Goal: Task Accomplishment & Management: Manage account settings

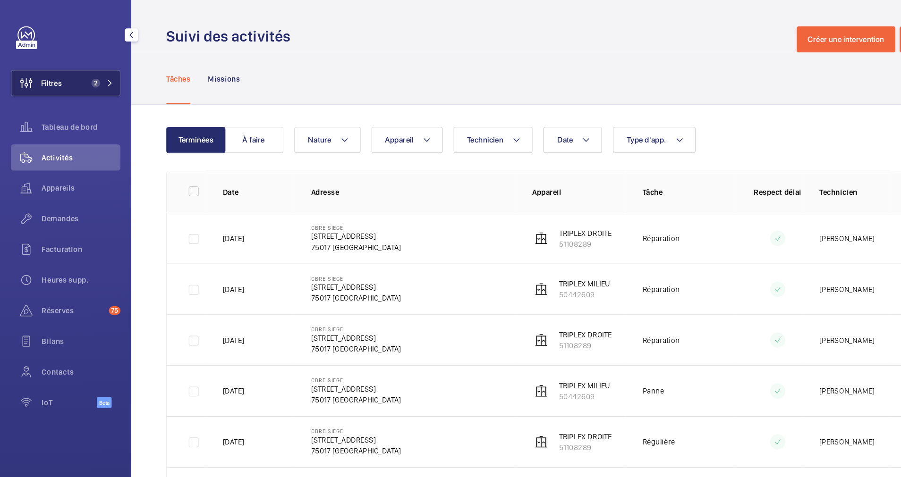
click at [92, 67] on button "Filtres 2" at bounding box center [56, 71] width 94 height 23
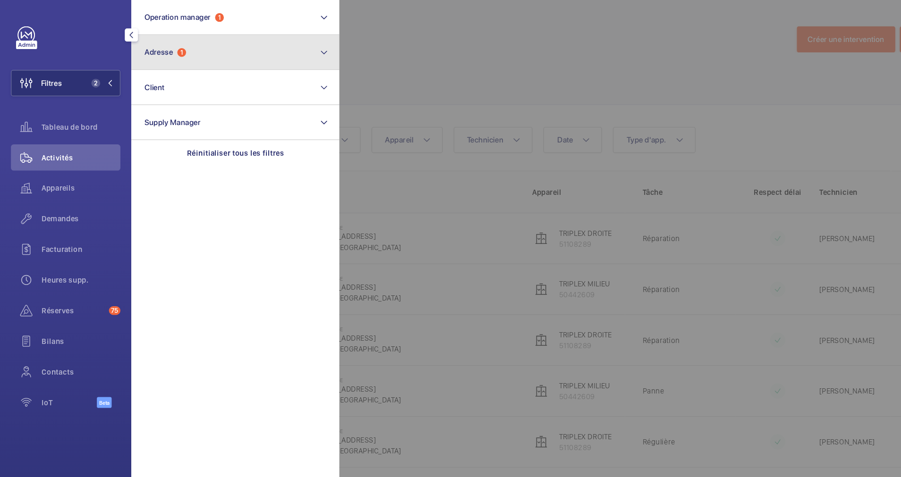
click at [155, 43] on span "1" at bounding box center [157, 46] width 8 height 8
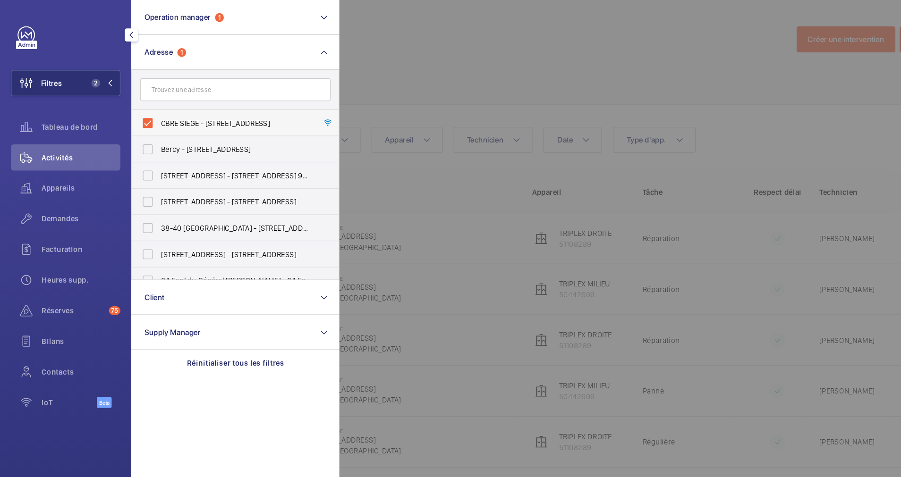
click at [128, 107] on label "CBRE SIEGE - 76 Rue de Prony, PARIS 75017" at bounding box center [196, 106] width 164 height 23
click at [128, 107] on input "CBRE SIEGE - 76 Rue de Prony, PARIS 75017" at bounding box center [127, 106] width 19 height 19
checkbox input "false"
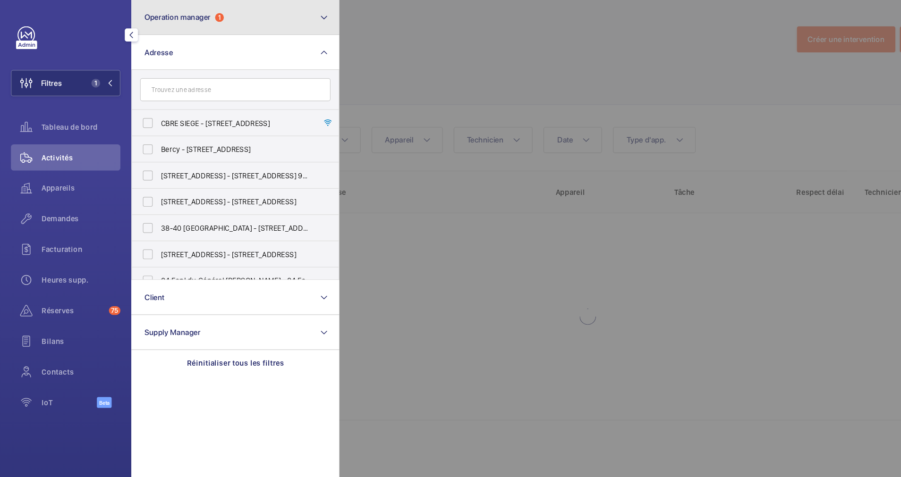
click at [213, 19] on button "Operation manager 1" at bounding box center [202, 15] width 179 height 30
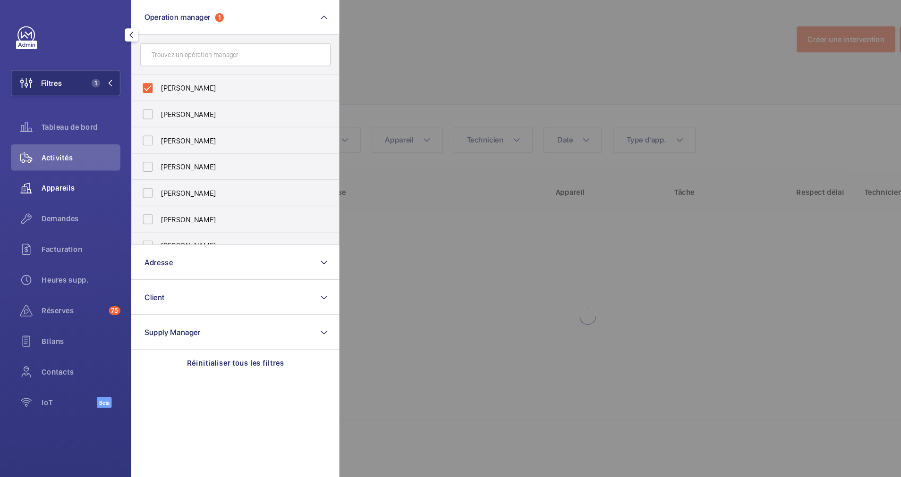
click at [42, 162] on span "Appareils" at bounding box center [70, 162] width 68 height 9
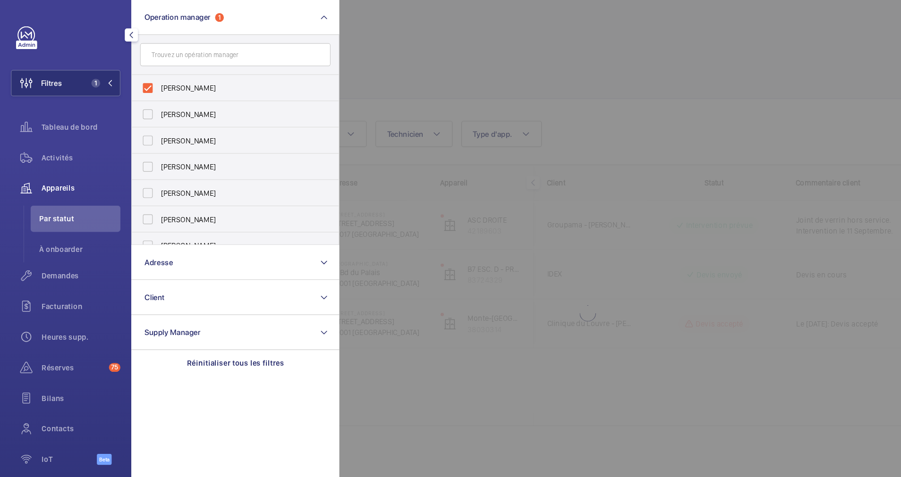
click at [422, 69] on div at bounding box center [743, 238] width 901 height 477
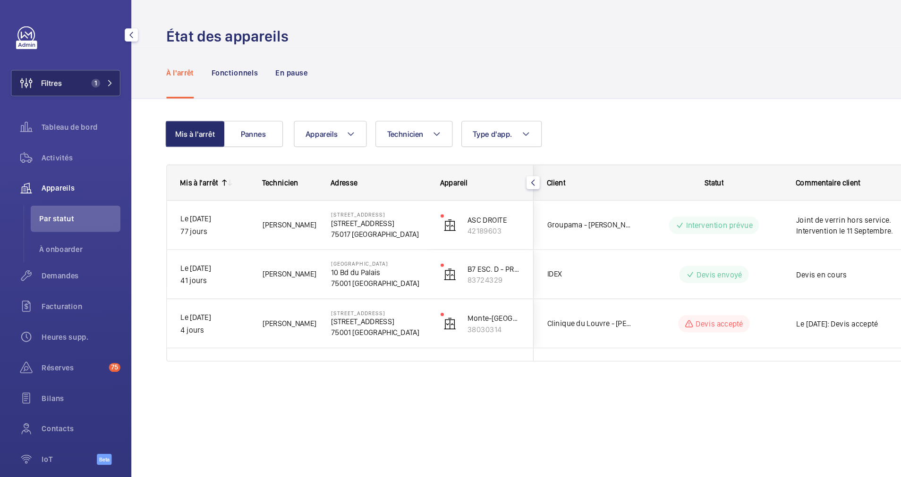
click at [61, 66] on button "Filtres 1" at bounding box center [56, 71] width 94 height 23
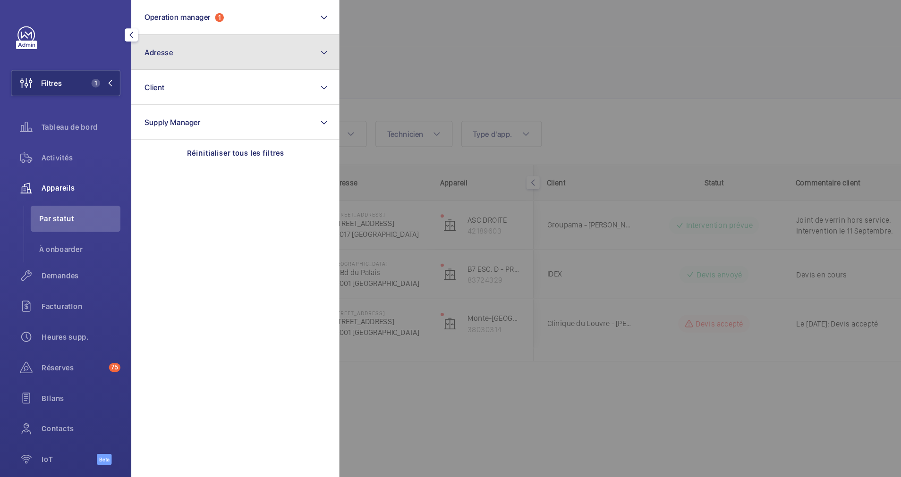
click at [137, 40] on button "Adresse" at bounding box center [202, 45] width 179 height 30
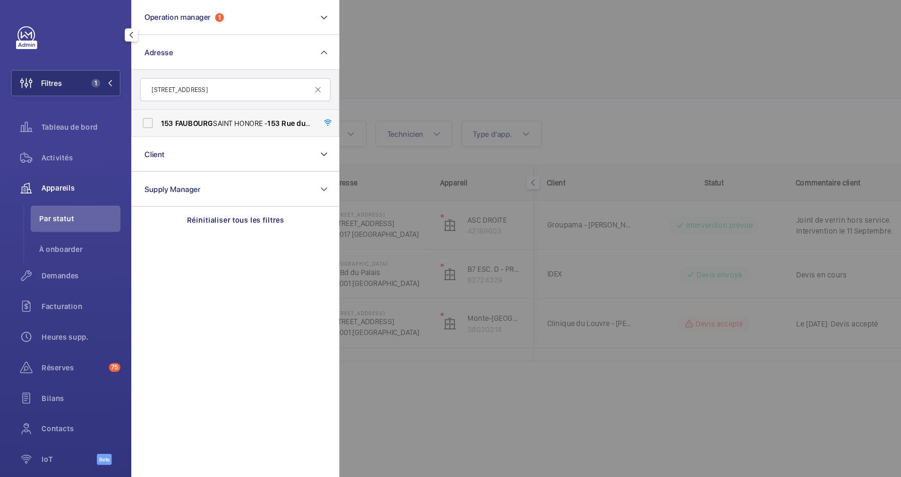
type input "[STREET_ADDRESS]"
click at [124, 103] on label "153 FAUBOURG SAINT HONORE - 153 Rue du Faubourg Saint-Honoré , 75008 PARIS, PAR…" at bounding box center [196, 106] width 164 height 23
click at [124, 103] on input "153 FAUBOURG SAINT HONORE - 153 Rue du Faubourg Saint-Honoré , 75008 PARIS, PAR…" at bounding box center [127, 106] width 19 height 19
checkbox input "true"
click at [352, 34] on div at bounding box center [743, 238] width 901 height 477
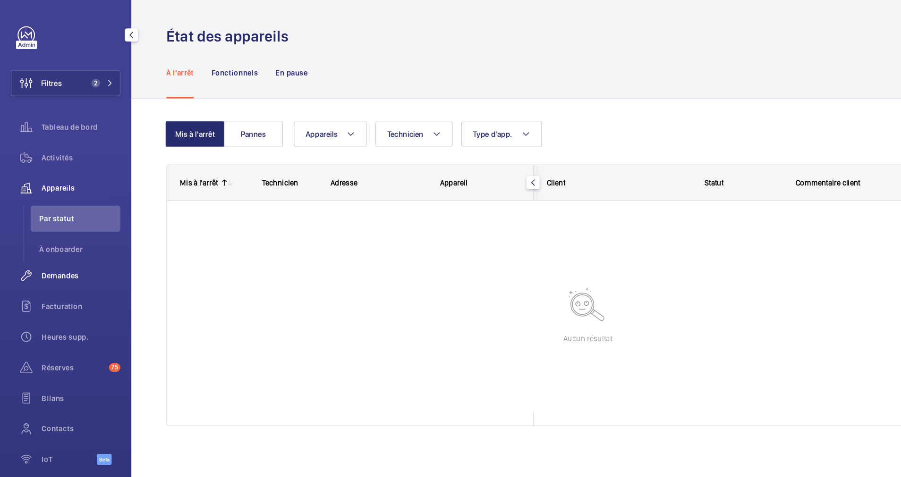
click at [65, 231] on div "Demandes" at bounding box center [56, 238] width 94 height 23
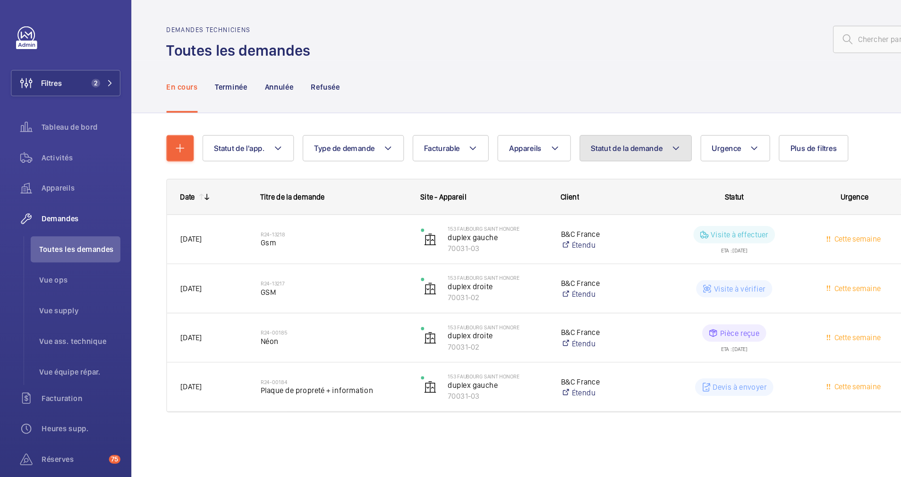
click at [531, 126] on span "Statut de la demande" at bounding box center [541, 128] width 62 height 8
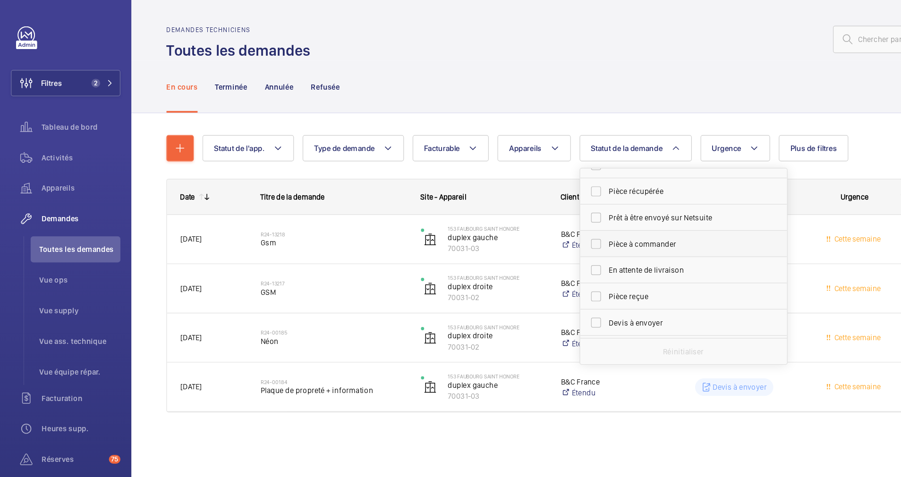
scroll to position [61, 0]
click at [514, 256] on label "Devis à envoyer" at bounding box center [583, 254] width 164 height 23
click at [514, 256] on input "Devis à envoyer" at bounding box center [514, 254] width 19 height 19
checkbox input "true"
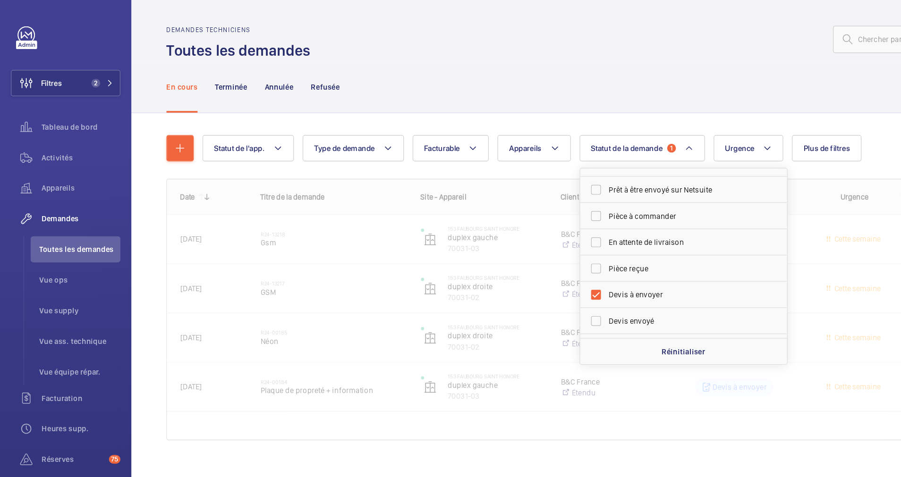
click at [491, 103] on div "Statut de l'app. Type de demande Facturable Appareils Statut de la demande 1 Co…" at bounding box center [507, 252] width 727 height 301
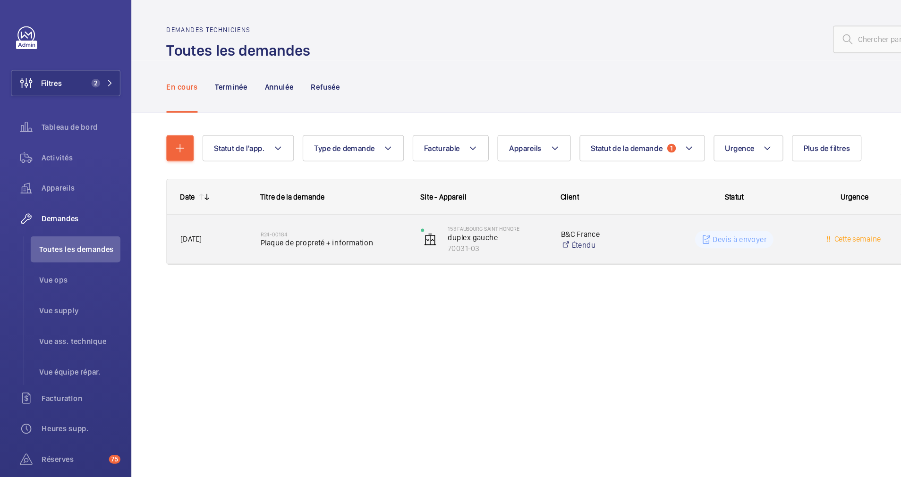
click at [291, 206] on span "Plaque de propreté + information" at bounding box center [288, 209] width 126 height 9
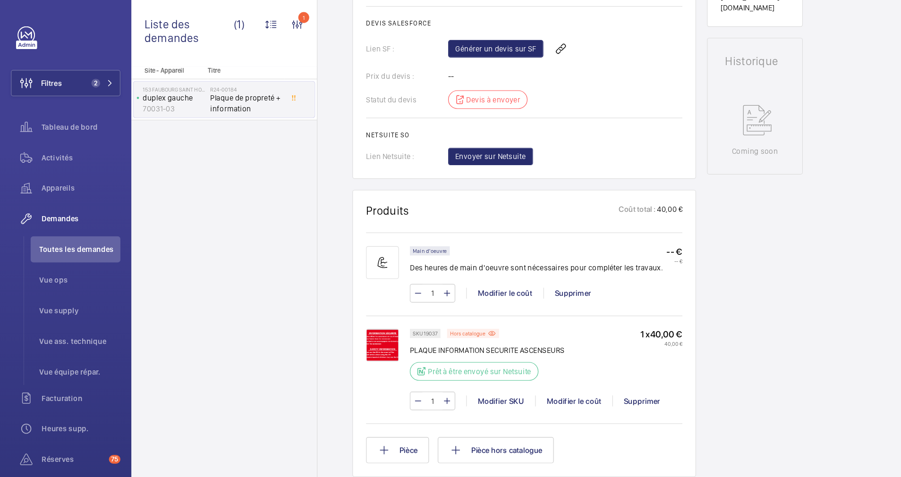
scroll to position [428, 0]
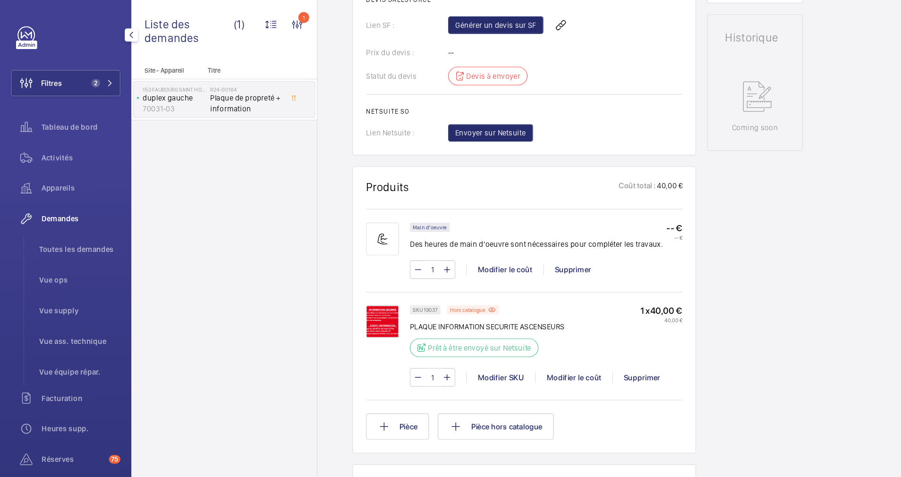
drag, startPoint x: 79, startPoint y: 70, endPoint x: 110, endPoint y: 68, distance: 31.2
click at [81, 70] on span "2" at bounding box center [83, 72] width 8 height 8
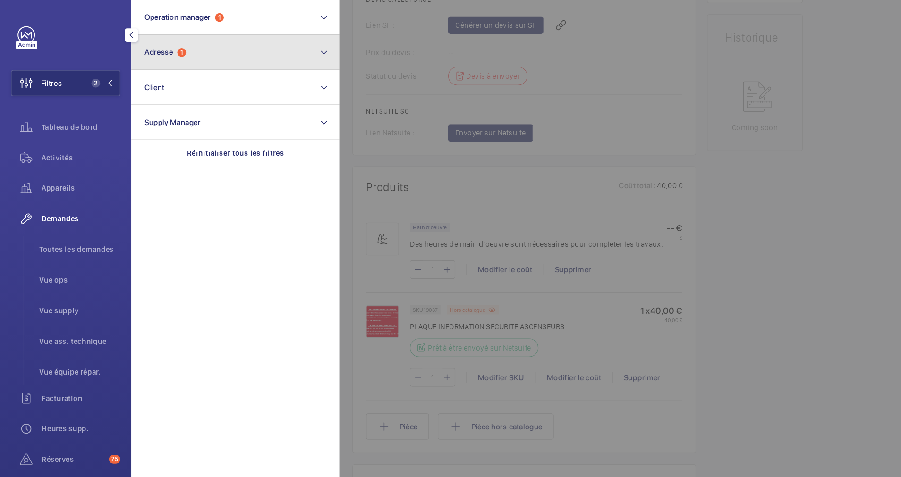
click at [178, 50] on button "Adresse 1" at bounding box center [202, 45] width 179 height 30
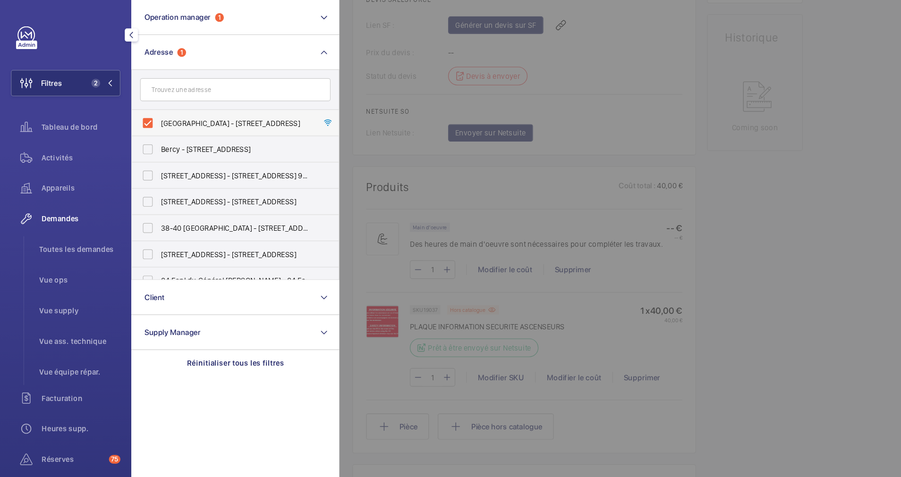
click at [132, 102] on label "153 FAUBOURG SAINT HONORE - 153 Rue du Faubourg Saint-Honoré, 75008 PARIS, PARI…" at bounding box center [196, 106] width 164 height 23
click at [132, 102] on input "153 FAUBOURG SAINT HONORE - 153 Rue du Faubourg Saint-Honoré, 75008 PARIS, PARI…" at bounding box center [127, 106] width 19 height 19
checkbox input "false"
click at [161, 80] on input "text" at bounding box center [203, 78] width 164 height 20
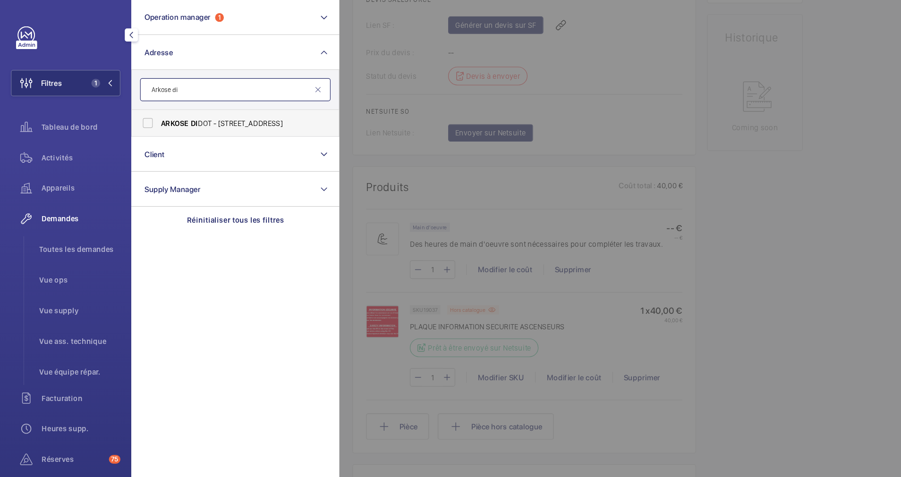
type input "Arkose di"
click at [125, 106] on label "ARKOSE DI DOT - 101 Boulevard Brune, PARIS 75014" at bounding box center [196, 106] width 164 height 23
click at [125, 106] on input "ARKOSE DI DOT - 101 Boulevard Brune, PARIS 75014" at bounding box center [127, 106] width 19 height 19
checkbox input "true"
click at [53, 133] on span "Activités" at bounding box center [70, 135] width 68 height 9
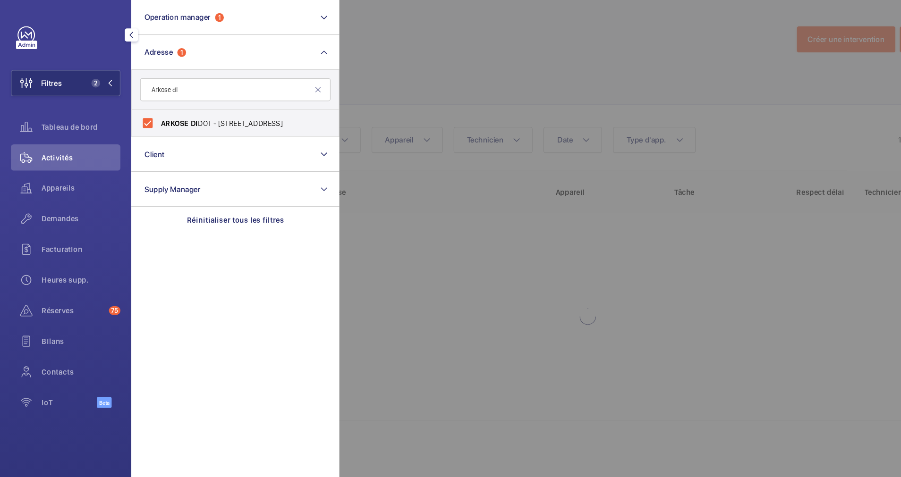
click at [498, 49] on div at bounding box center [743, 238] width 901 height 477
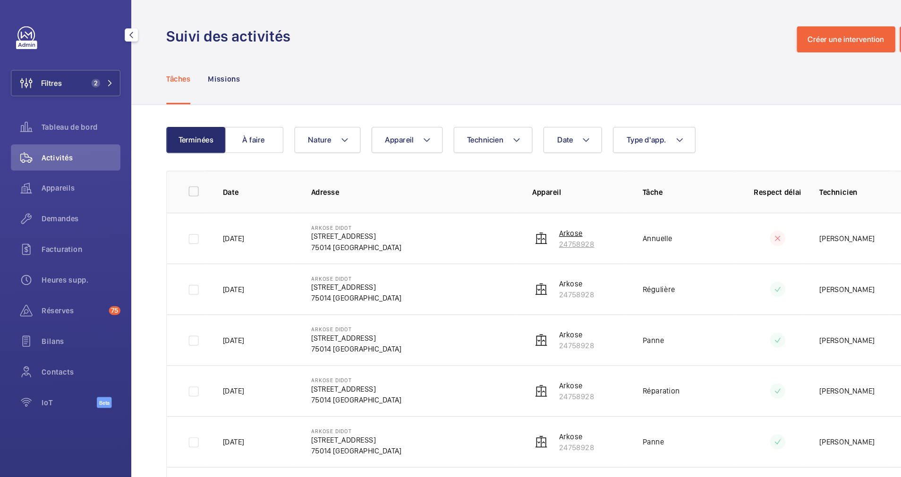
click at [490, 206] on p "24758928" at bounding box center [497, 210] width 30 height 9
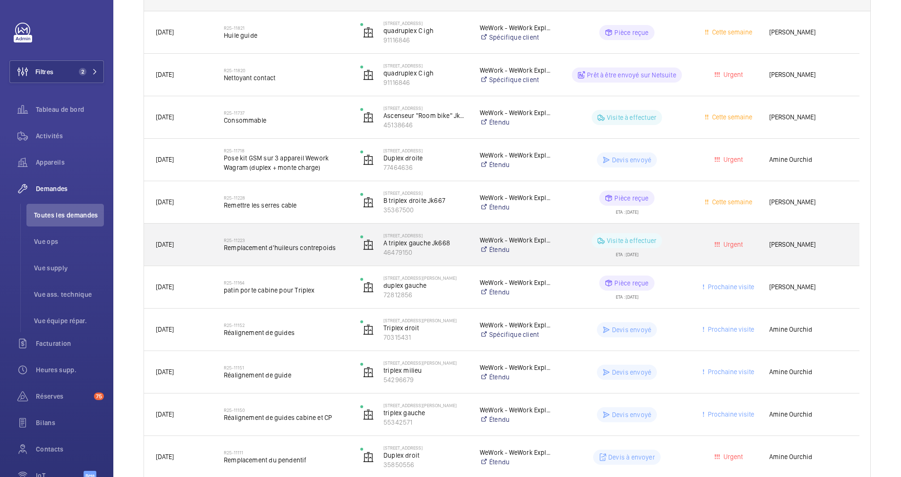
scroll to position [82, 0]
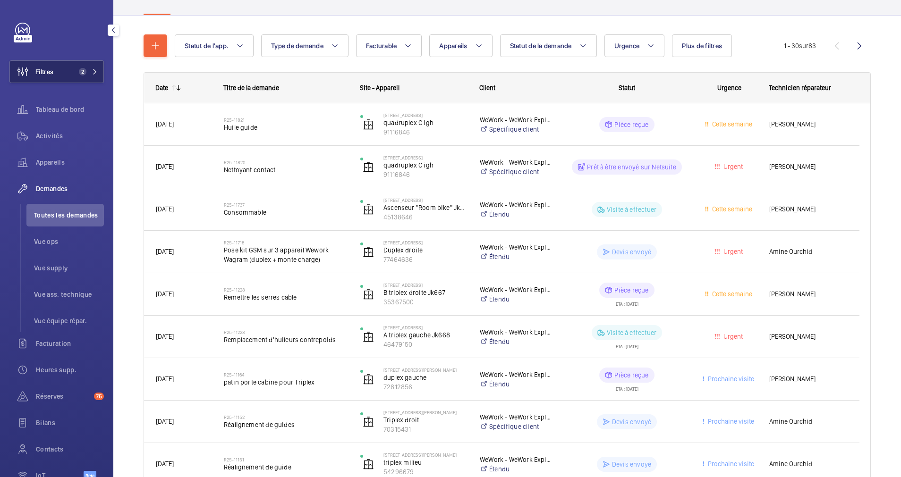
click at [43, 72] on span "Filtres" at bounding box center [44, 71] width 18 height 9
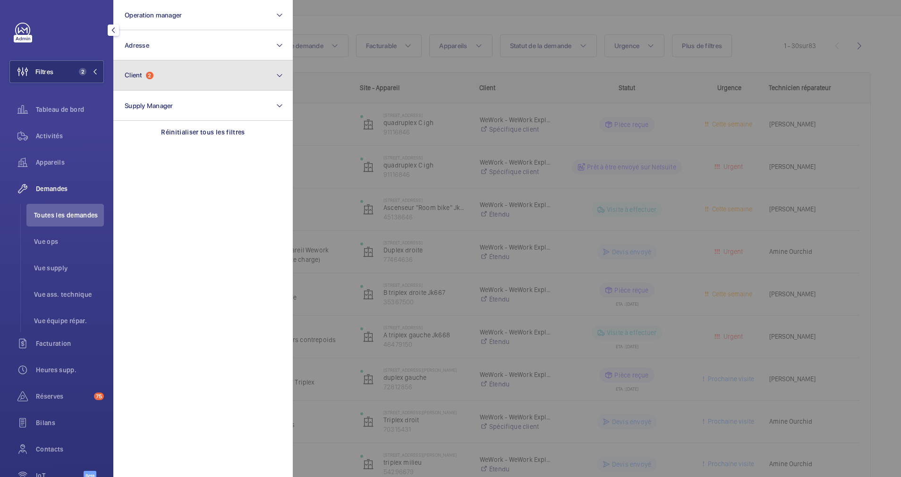
click at [218, 84] on button "Client 2" at bounding box center [202, 75] width 179 height 30
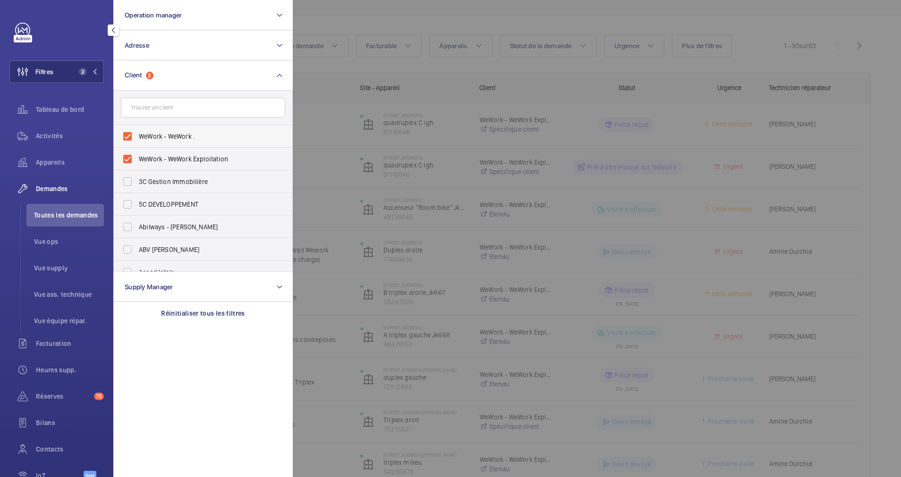
click at [128, 135] on label "WeWork - WeWork ." at bounding box center [196, 136] width 164 height 23
click at [128, 135] on input "WeWork - WeWork ." at bounding box center [127, 136] width 19 height 19
checkbox input "false"
click at [127, 136] on label "WeWork - WeWork Exploitation" at bounding box center [196, 136] width 164 height 23
click at [127, 136] on input "WeWork - WeWork Exploitation" at bounding box center [127, 136] width 19 height 19
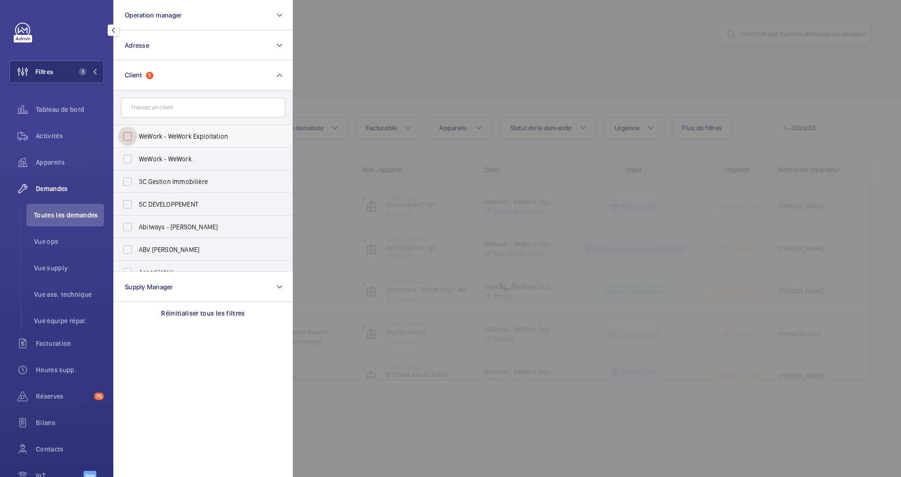
checkbox input "false"
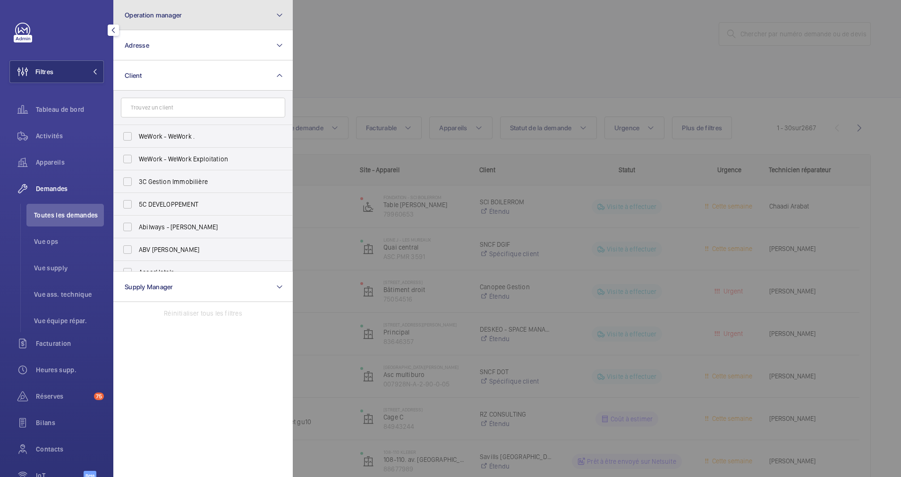
click at [188, 18] on button "Operation manager" at bounding box center [202, 15] width 179 height 30
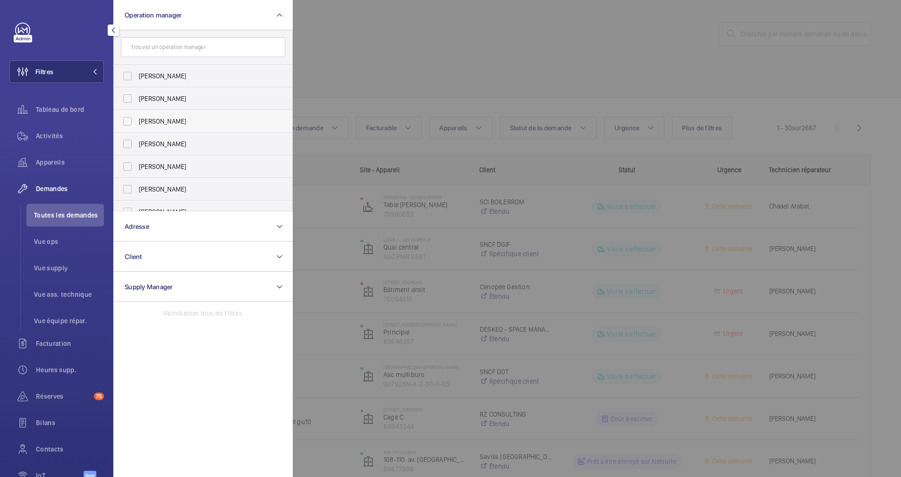
click at [142, 125] on span "[PERSON_NAME]" at bounding box center [204, 121] width 130 height 9
click at [137, 125] on input "[PERSON_NAME]" at bounding box center [127, 121] width 19 height 19
checkbox input "true"
click at [377, 63] on div at bounding box center [743, 238] width 901 height 477
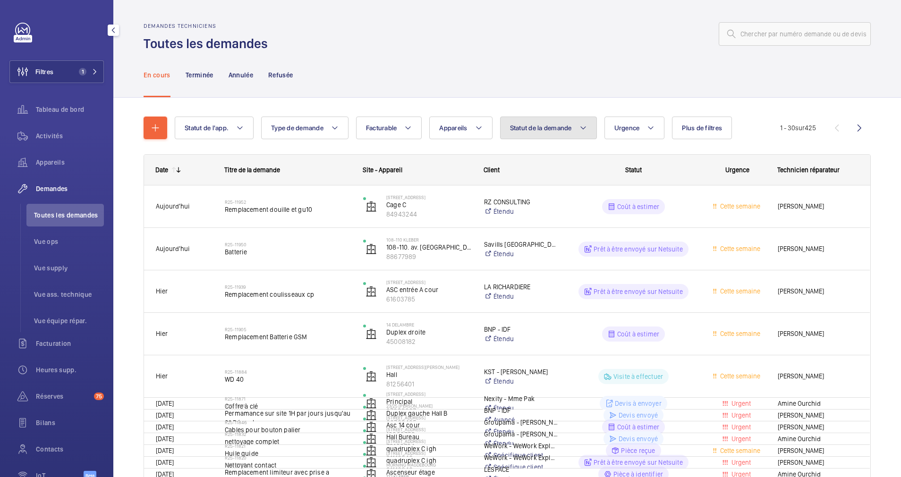
click at [556, 125] on span "Statut de la demande" at bounding box center [541, 128] width 62 height 8
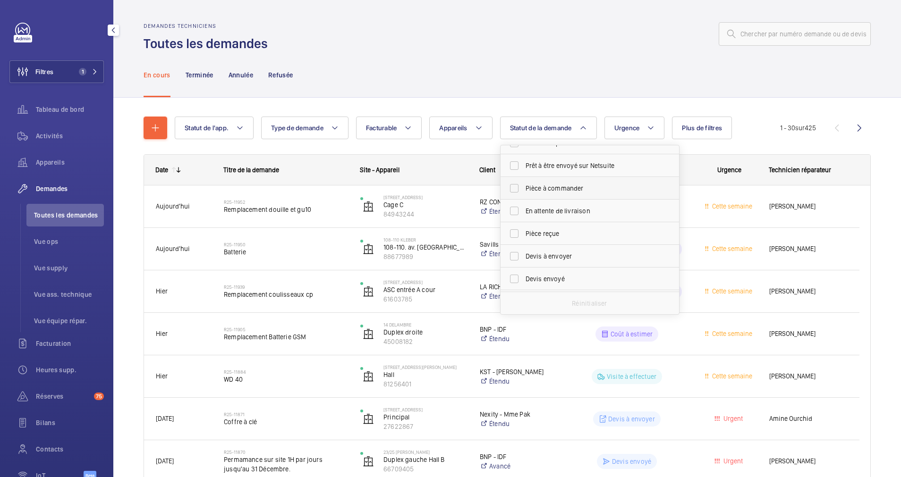
scroll to position [58, 0]
click at [513, 256] on label "Devis à envoyer" at bounding box center [583, 257] width 164 height 23
click at [513, 256] on input "Devis à envoyer" at bounding box center [514, 257] width 19 height 19
checkbox input "true"
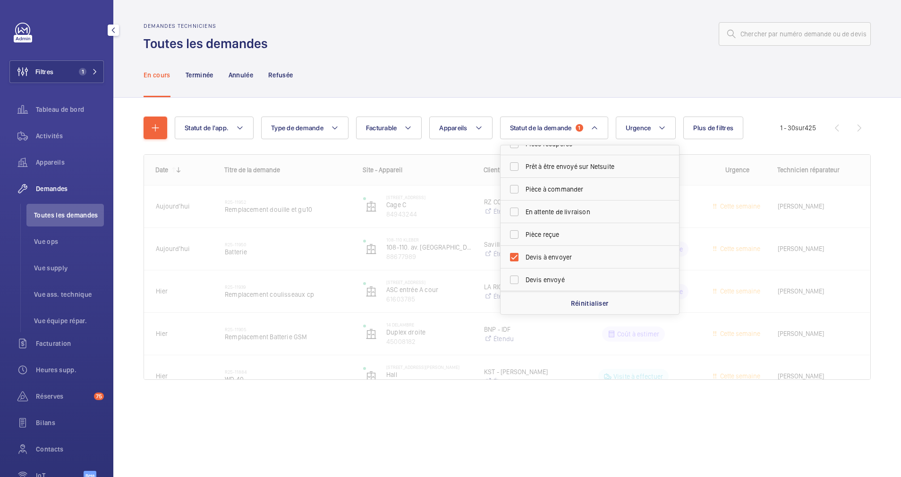
click at [516, 102] on div "Statut de l'app. Type de demande Facturable Appareils Statut de la demande 1 Co…" at bounding box center [507, 252] width 727 height 301
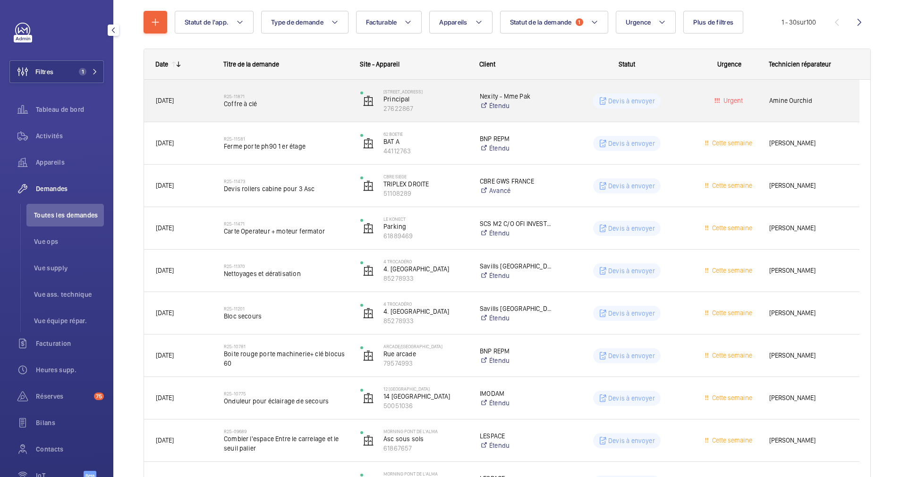
scroll to position [94, 0]
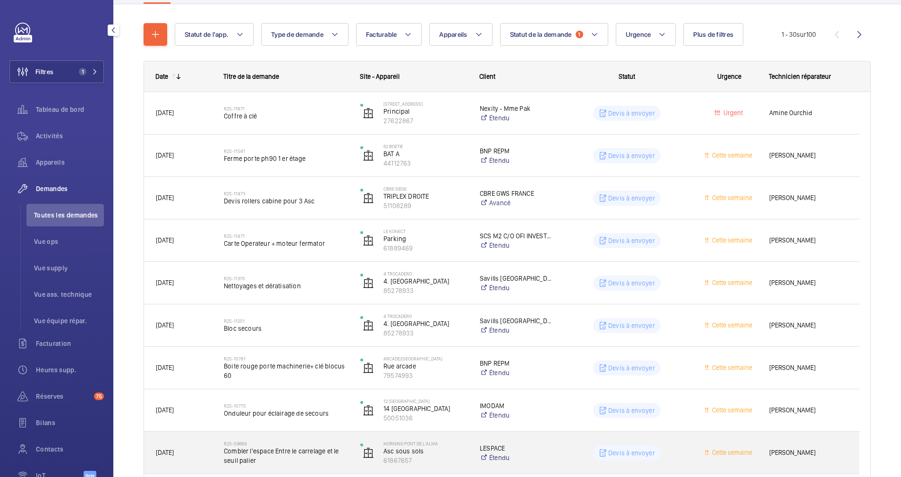
click at [247, 470] on div "R25-09689 Combler l'espace Entre le carrelage et le seuil palier" at bounding box center [281, 453] width 136 height 43
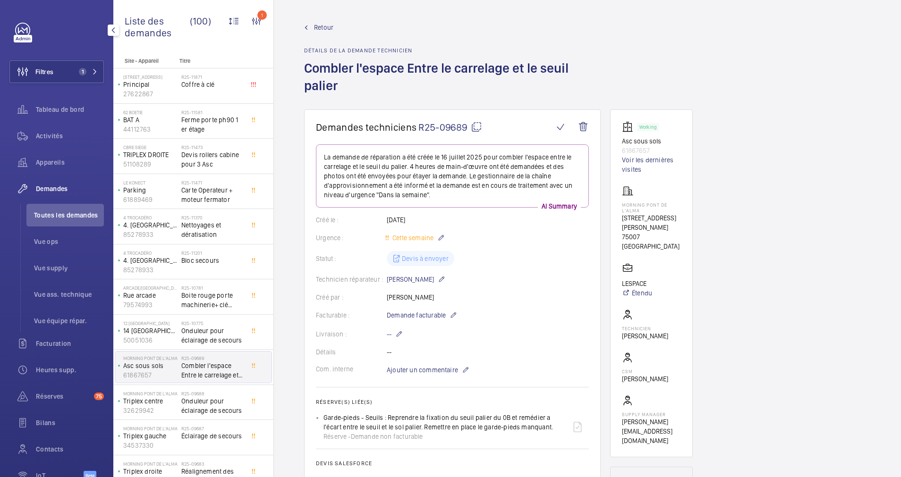
click at [485, 156] on p "La demande de réparation a été créée le 16 juillet 2025 pour combler l'espace e…" at bounding box center [452, 176] width 257 height 47
click at [474, 111] on wm-front-card "Demandes techniciens R25-09689 La demande de réparation a été créée le 16 juill…" at bounding box center [452, 351] width 297 height 483
click at [323, 25] on span "Retour" at bounding box center [323, 27] width 19 height 9
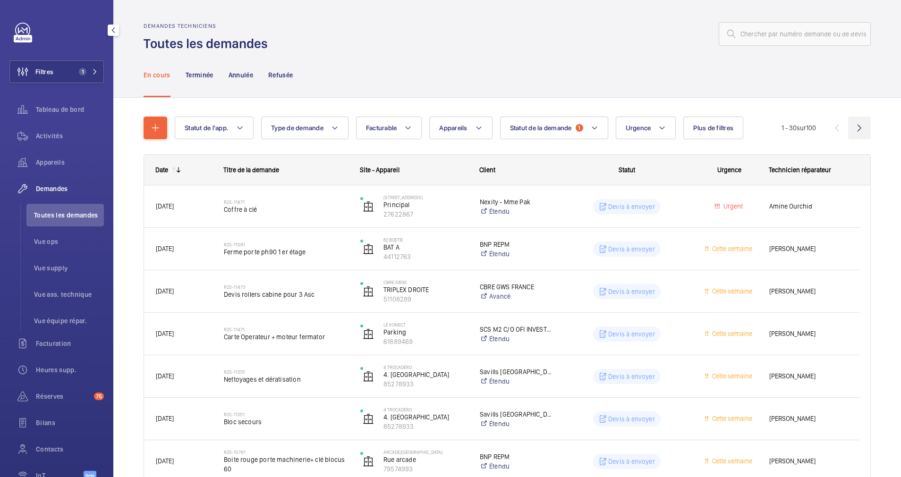
click at [851, 128] on wm-front-icon-button at bounding box center [859, 128] width 23 height 23
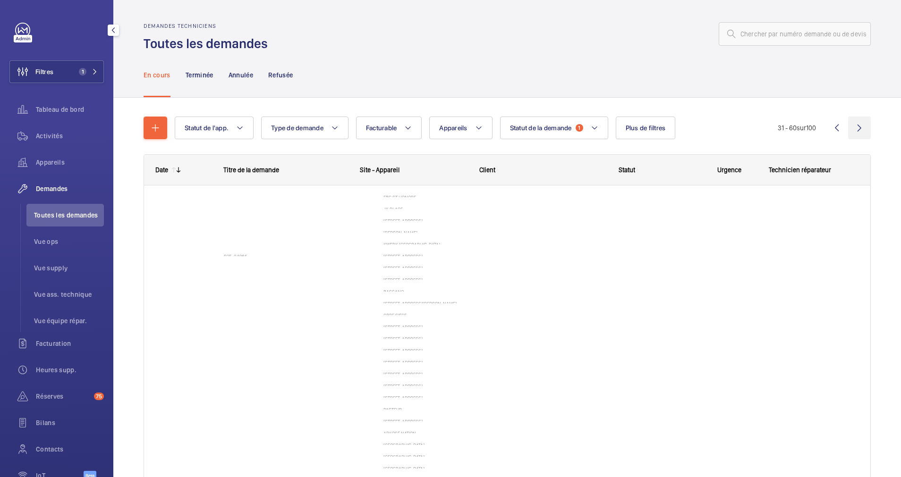
click at [856, 127] on wm-front-icon-button at bounding box center [859, 128] width 23 height 23
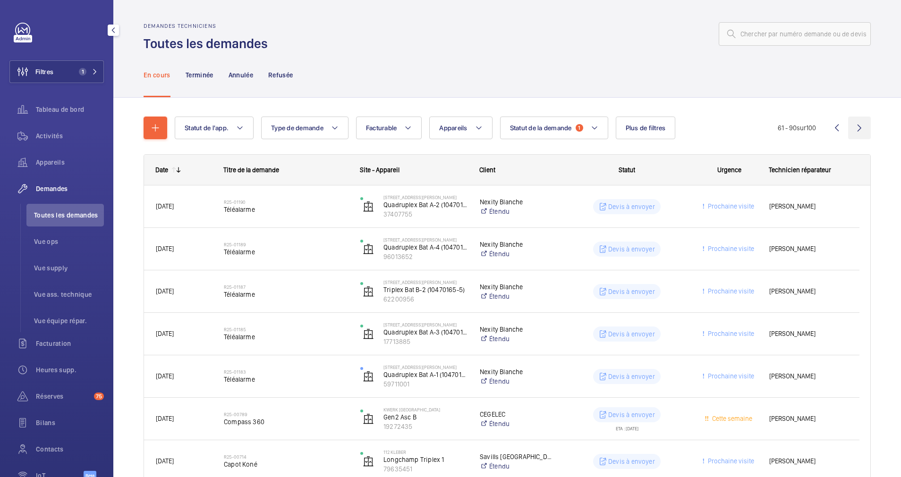
click at [852, 127] on wm-front-icon-button at bounding box center [859, 128] width 23 height 23
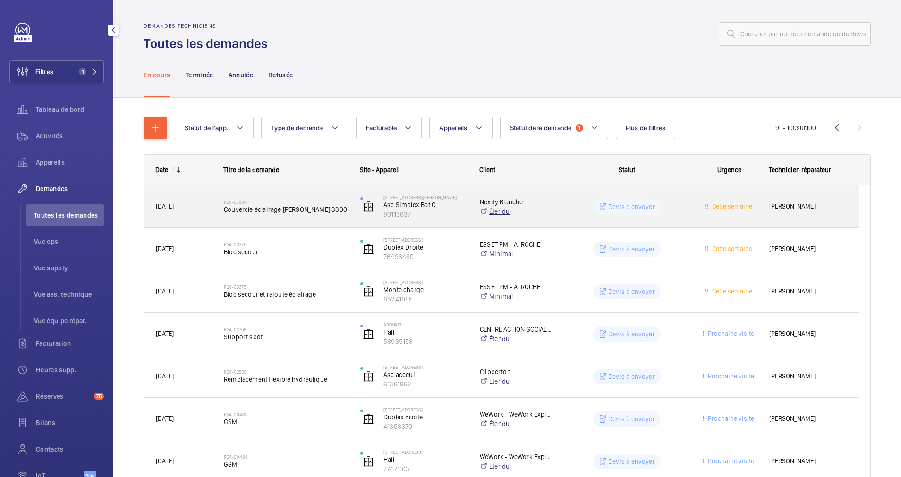
scroll to position [179, 0]
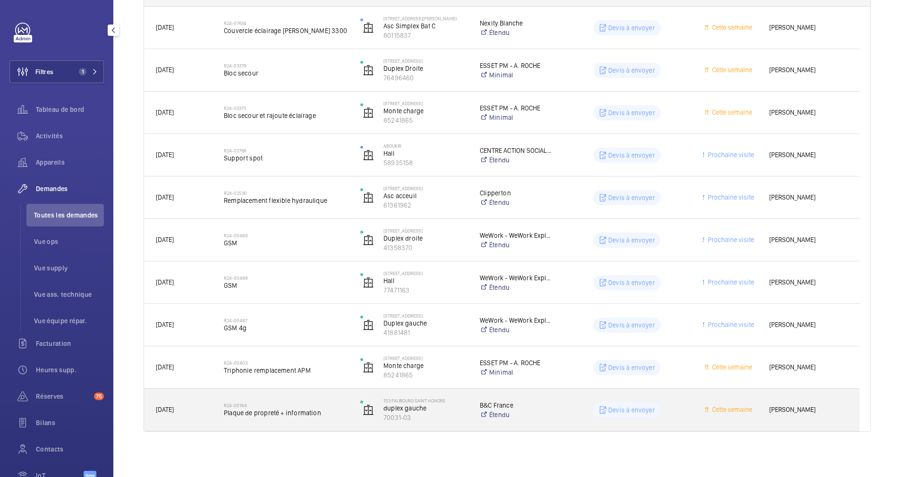
click at [312, 406] on h2 "R24-00184" at bounding box center [286, 406] width 124 height 6
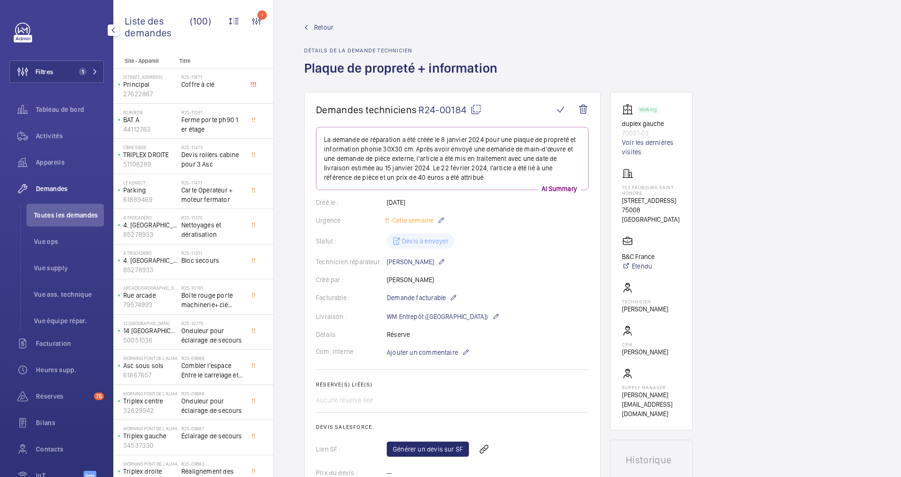
drag, startPoint x: 621, startPoint y: 199, endPoint x: 643, endPoint y: 217, distance: 28.2
click at [643, 217] on wm-front-card "Working duplex gauche 70031-03 Voir les dernières visites [STREET_ADDRESS] [STR…" at bounding box center [651, 261] width 83 height 339
drag, startPoint x: 643, startPoint y: 217, endPoint x: 638, endPoint y: 216, distance: 4.8
copy p "[STREET_ADDRESS]"
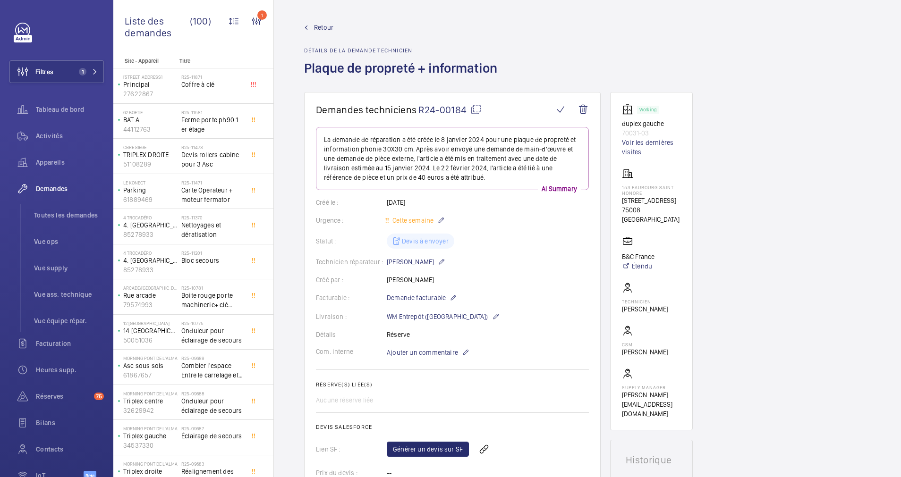
click at [314, 30] on link "Retour" at bounding box center [403, 27] width 199 height 9
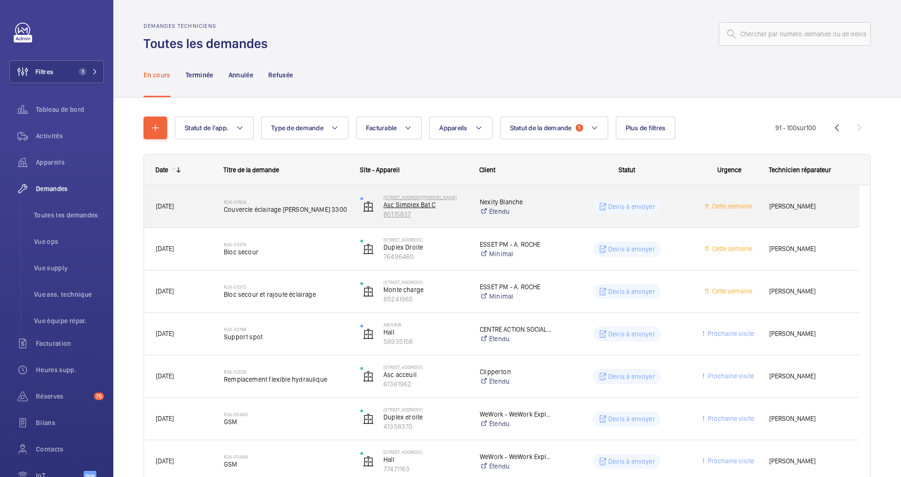
scroll to position [179, 0]
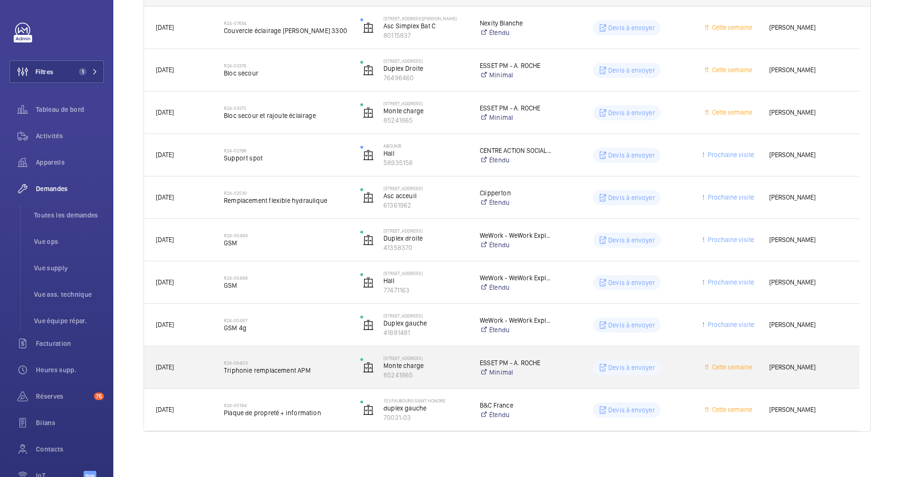
click at [339, 369] on span "Triphonie remplacement APM" at bounding box center [286, 370] width 124 height 9
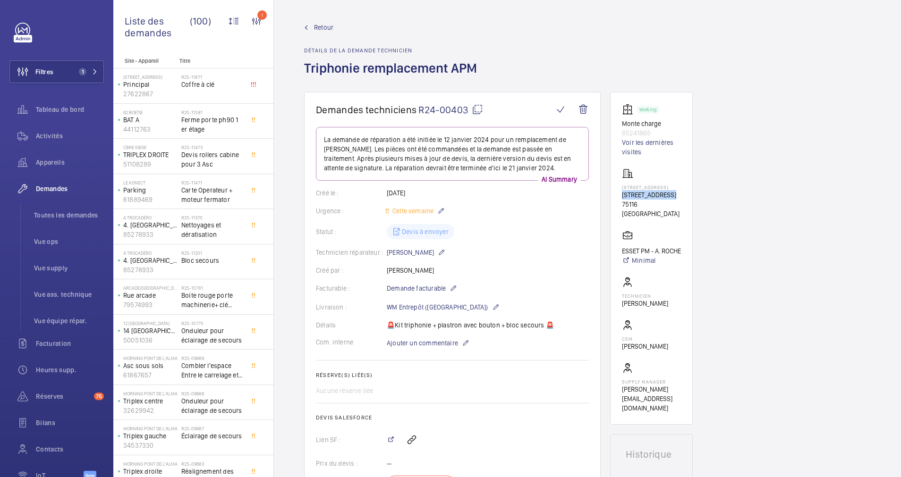
drag, startPoint x: 619, startPoint y: 193, endPoint x: 675, endPoint y: 194, distance: 55.7
click at [675, 194] on wm-front-card "Working Monte charge 85241865 Voir les dernières visites [GEOGRAPHIC_DATA][STRE…" at bounding box center [651, 258] width 83 height 333
drag, startPoint x: 675, startPoint y: 194, endPoint x: 660, endPoint y: 195, distance: 15.2
copy p "[STREET_ADDRESS],"
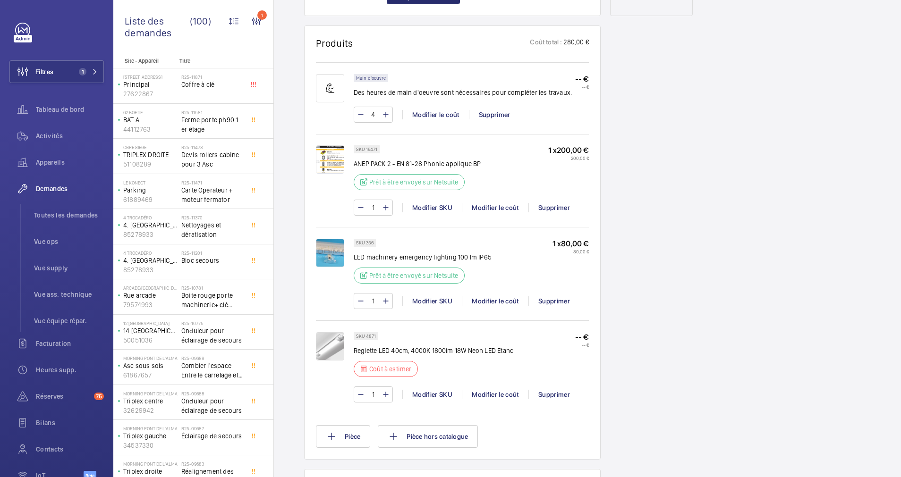
scroll to position [567, 0]
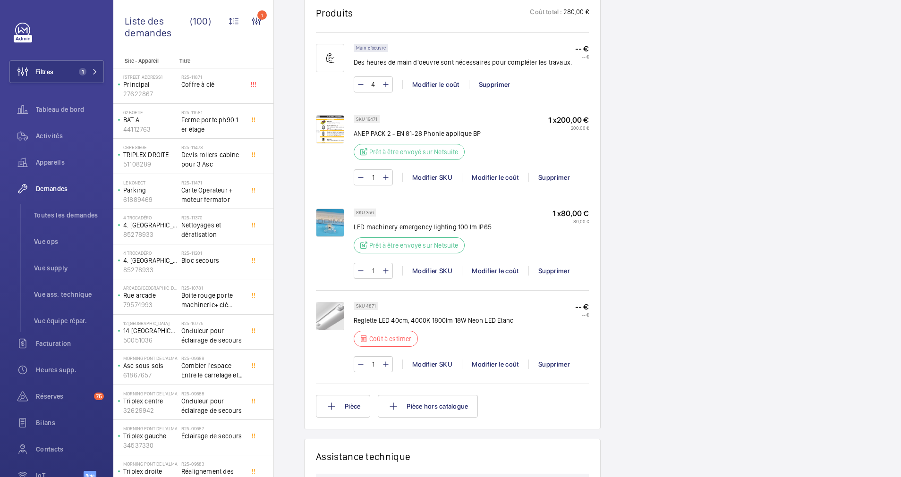
click at [332, 218] on img at bounding box center [330, 223] width 28 height 28
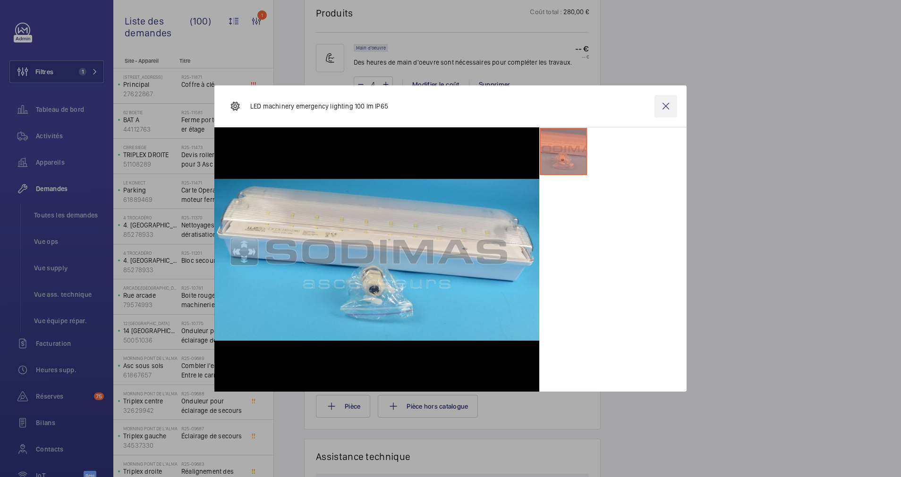
click at [667, 103] on wm-front-icon-button at bounding box center [666, 106] width 23 height 23
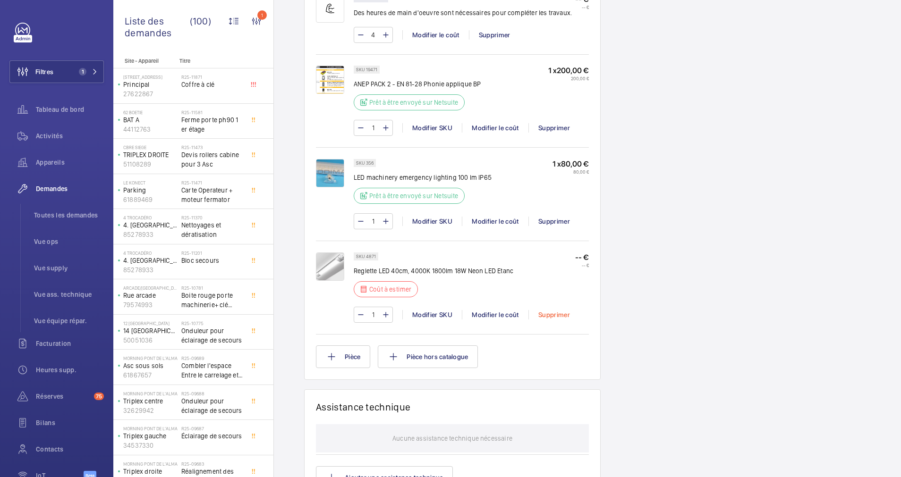
scroll to position [687, 0]
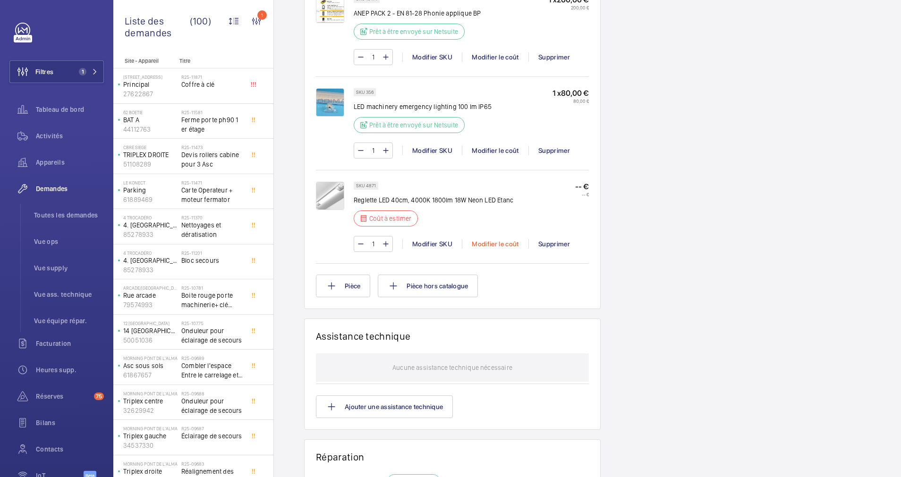
click at [502, 246] on div "Modifier le coût" at bounding box center [495, 243] width 67 height 9
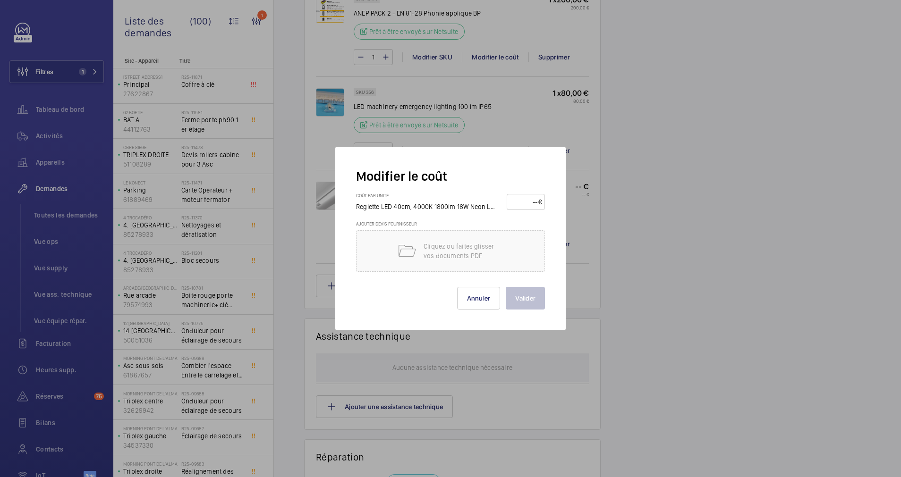
click at [523, 202] on input "number" at bounding box center [524, 202] width 28 height 15
type input "30"
click at [522, 291] on button "Valider" at bounding box center [525, 298] width 39 height 23
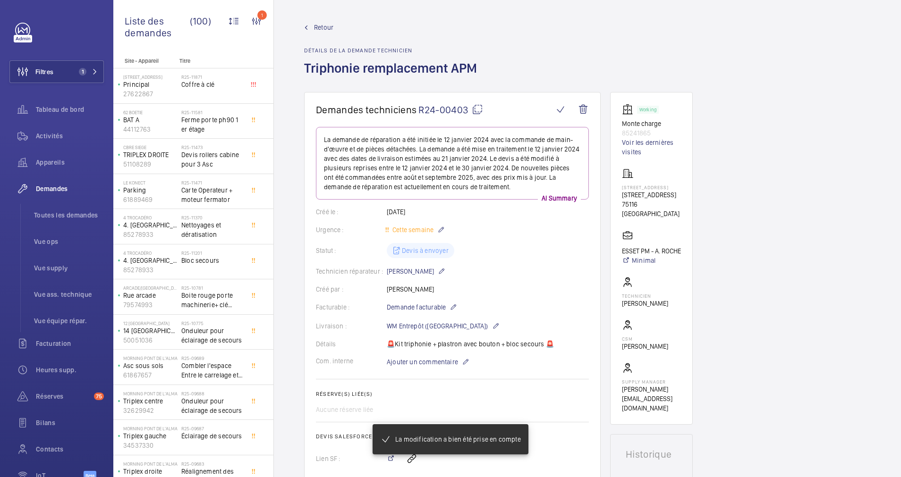
scroll to position [71, 0]
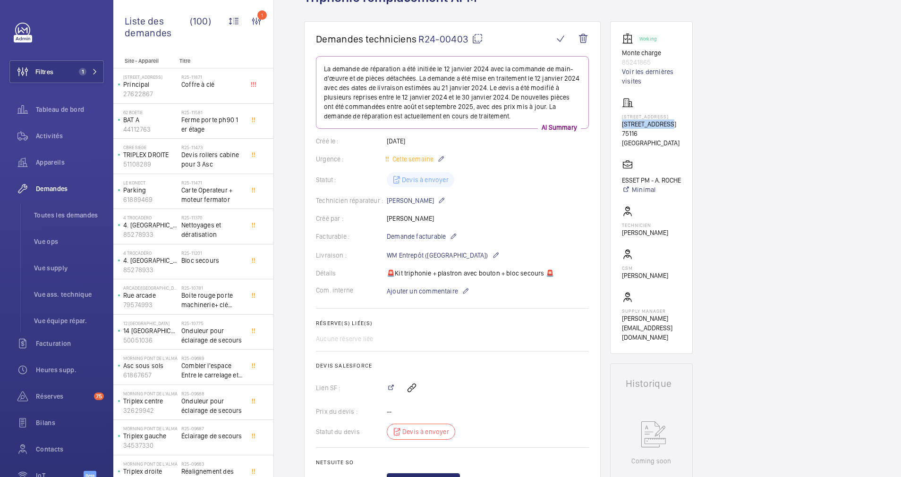
drag, startPoint x: 646, startPoint y: 122, endPoint x: 666, endPoint y: 123, distance: 20.8
click at [666, 123] on p "[STREET_ADDRESS]" at bounding box center [651, 123] width 59 height 9
copy p "[STREET_ADDRESS]"
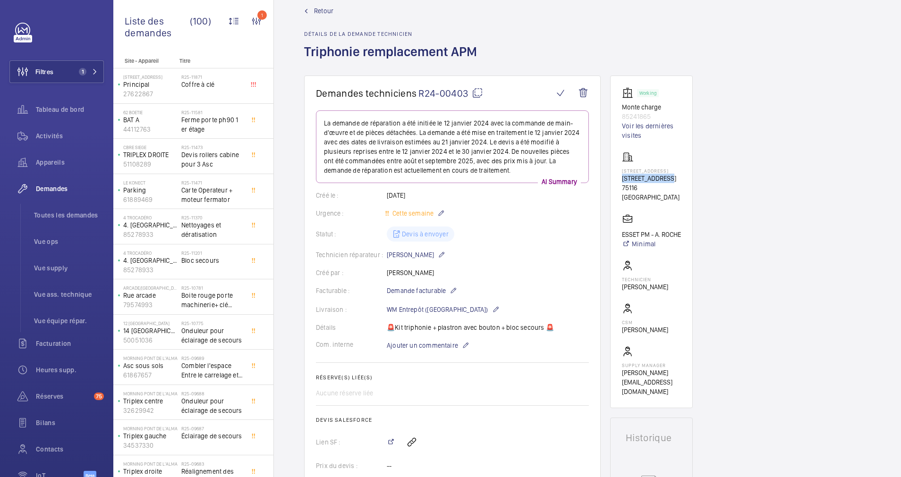
scroll to position [0, 0]
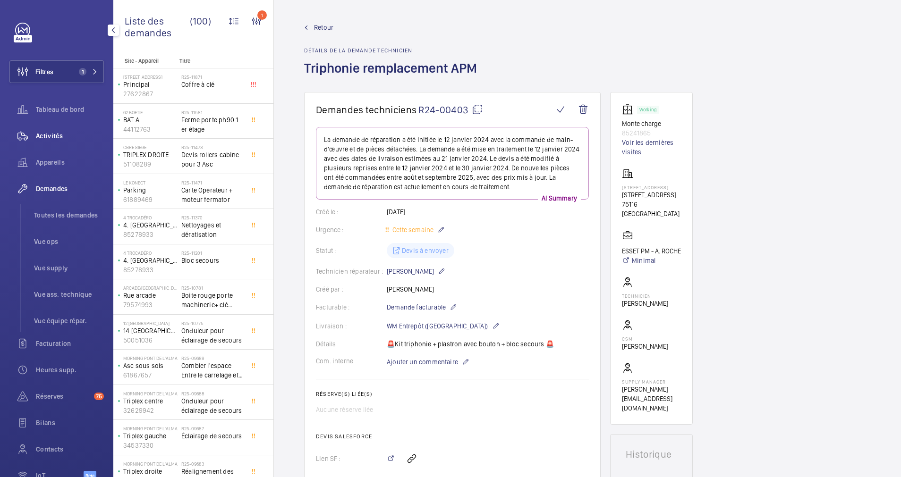
click at [44, 136] on span "Activités" at bounding box center [70, 135] width 68 height 9
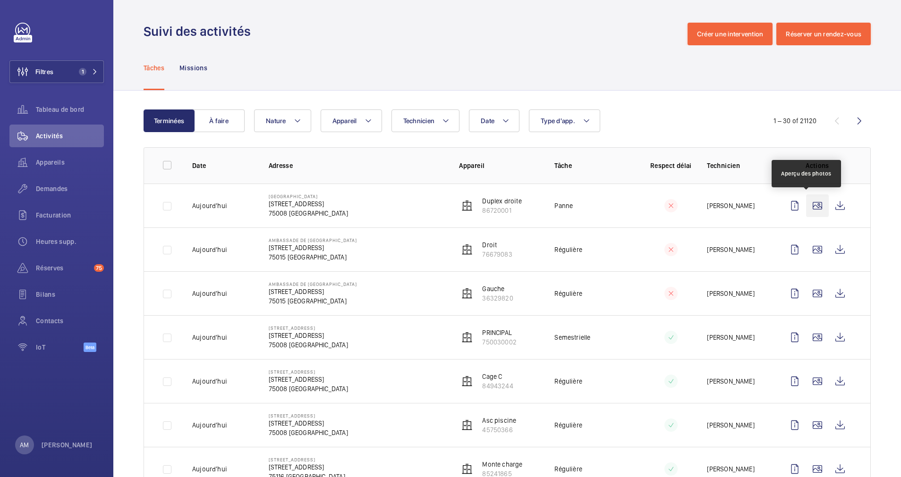
click at [810, 203] on wm-front-icon-button at bounding box center [817, 206] width 23 height 23
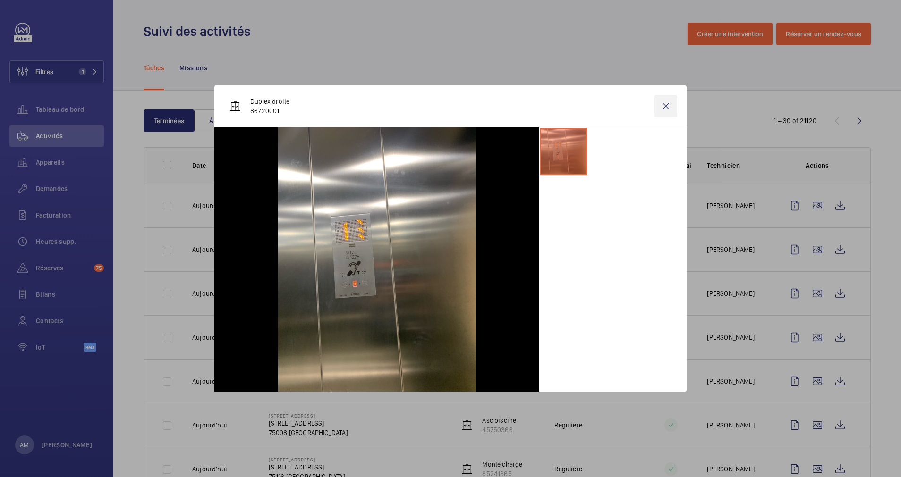
click at [663, 102] on wm-front-icon-button at bounding box center [666, 106] width 23 height 23
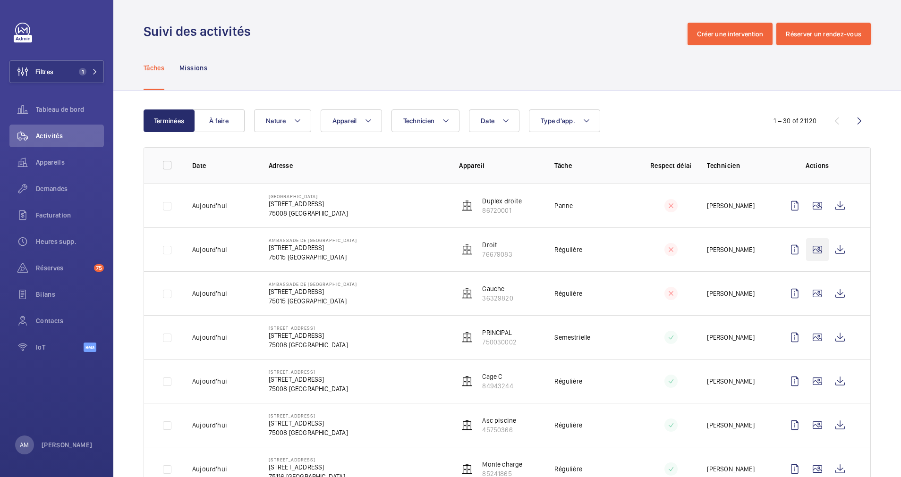
click at [806, 241] on wm-front-icon-button at bounding box center [817, 249] width 23 height 23
click at [806, 253] on div at bounding box center [450, 238] width 901 height 477
click at [806, 248] on wm-front-icon-button at bounding box center [817, 249] width 23 height 23
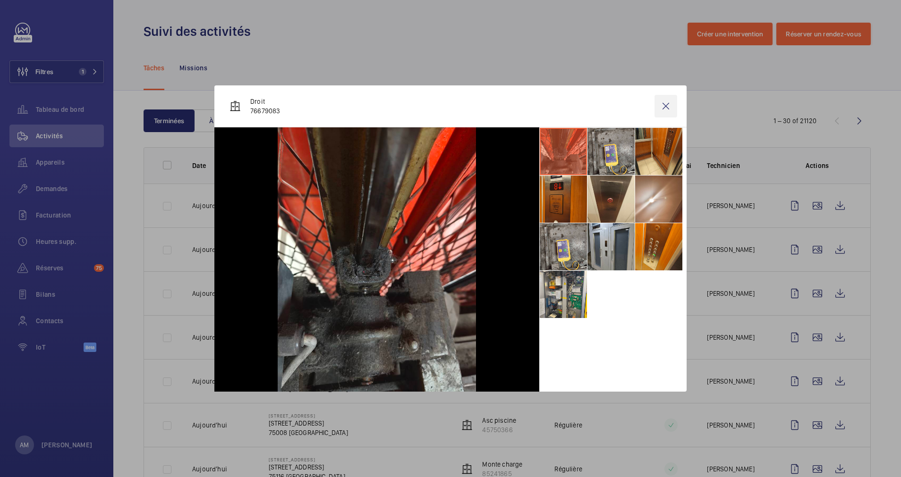
click at [670, 102] on wm-front-icon-button at bounding box center [666, 106] width 23 height 23
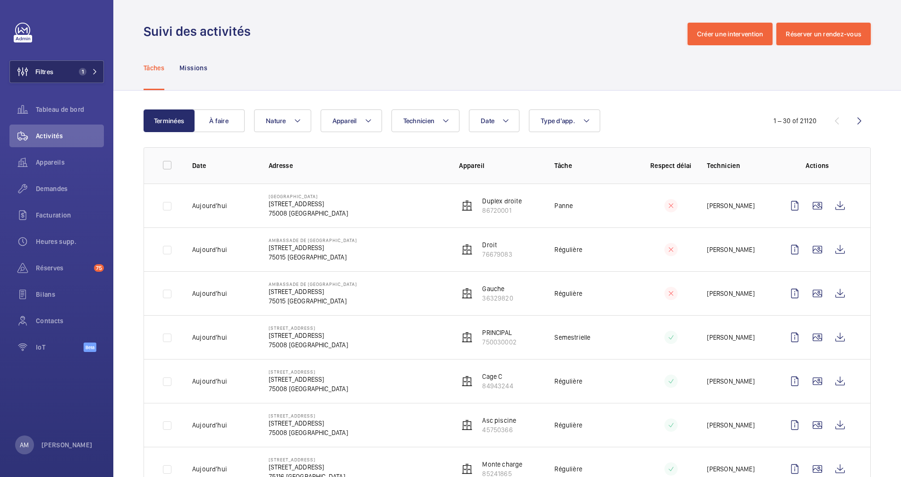
click at [98, 68] on button "Filtres 1" at bounding box center [56, 71] width 94 height 23
click at [94, 68] on span "1" at bounding box center [86, 72] width 23 height 8
click at [95, 73] on mat-icon at bounding box center [95, 72] width 6 height 6
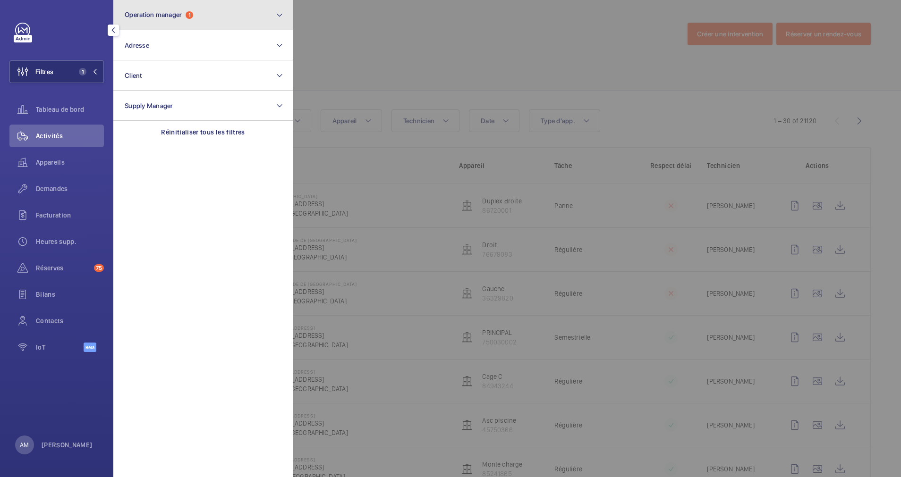
click at [219, 18] on button "Operation manager 1" at bounding box center [202, 15] width 179 height 30
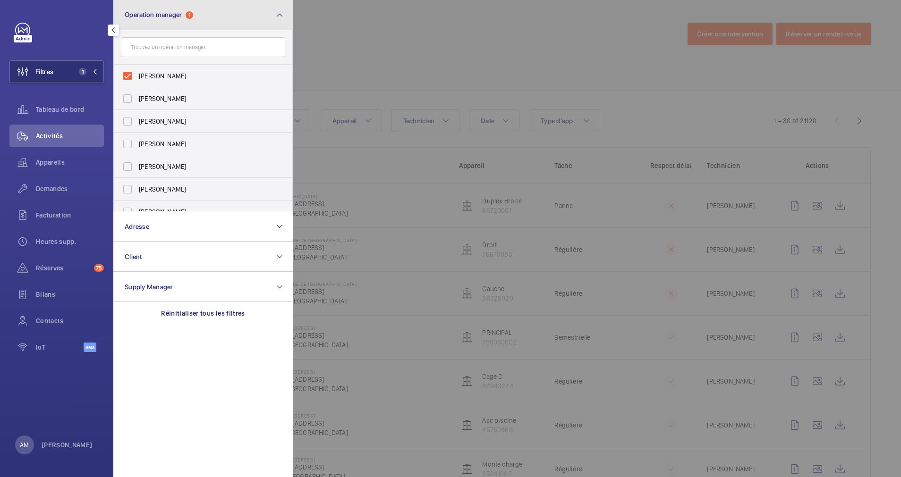
click at [257, 22] on button "Operation manager 1" at bounding box center [202, 15] width 179 height 30
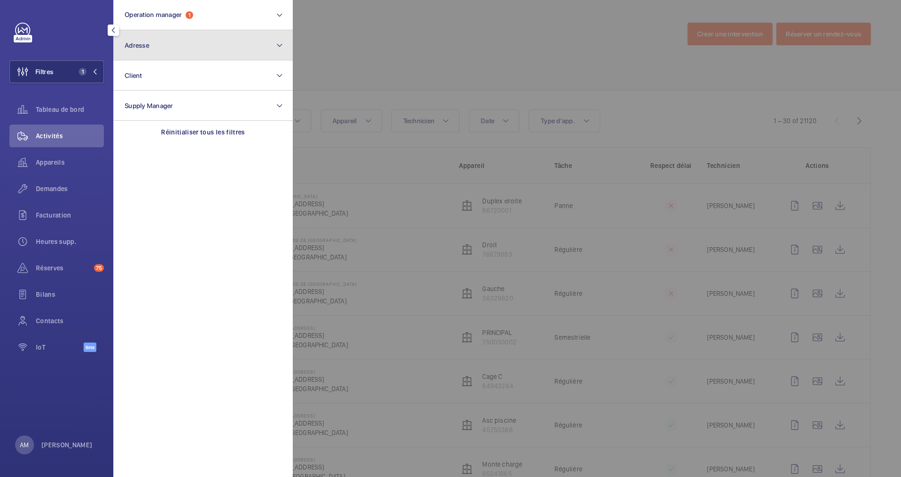
click at [279, 45] on mat-icon at bounding box center [280, 45] width 8 height 11
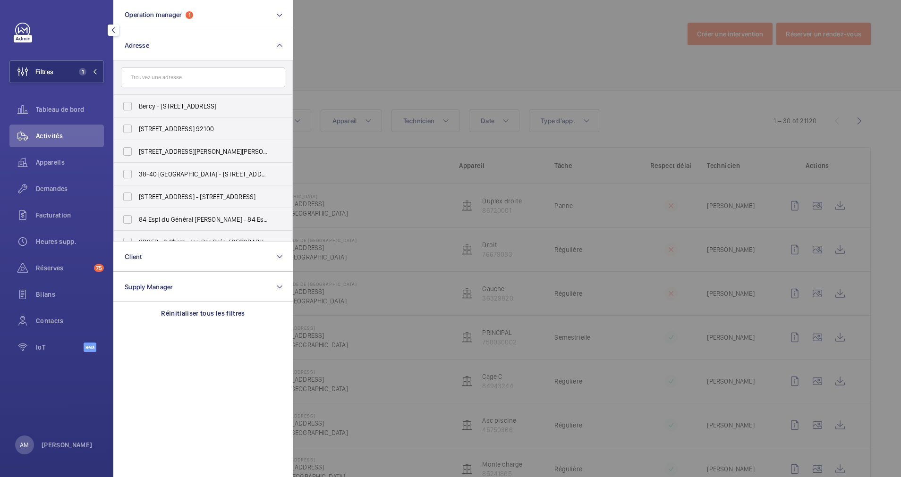
click at [322, 46] on div at bounding box center [743, 238] width 901 height 477
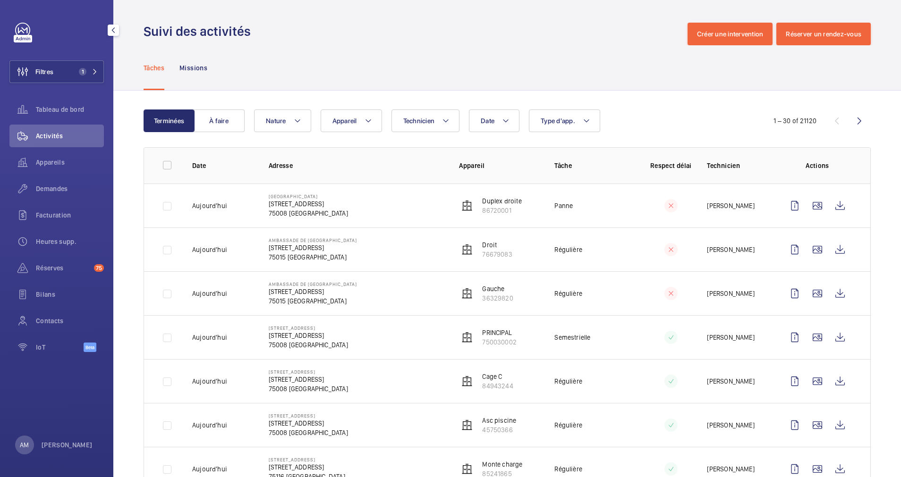
drag, startPoint x: 78, startPoint y: 70, endPoint x: 107, endPoint y: 63, distance: 30.2
click at [83, 68] on span "1" at bounding box center [80, 72] width 11 height 8
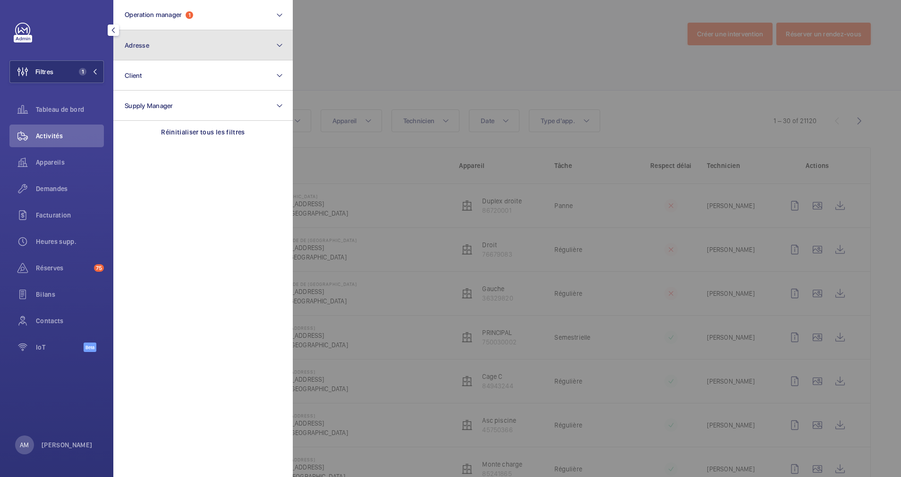
click at [150, 46] on button "Adresse" at bounding box center [202, 45] width 179 height 30
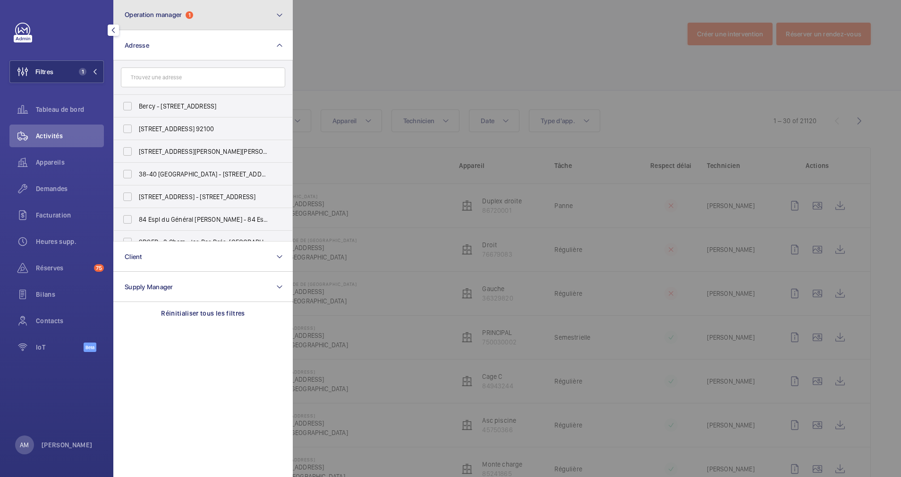
click at [201, 15] on button "Operation manager 1" at bounding box center [202, 15] width 179 height 30
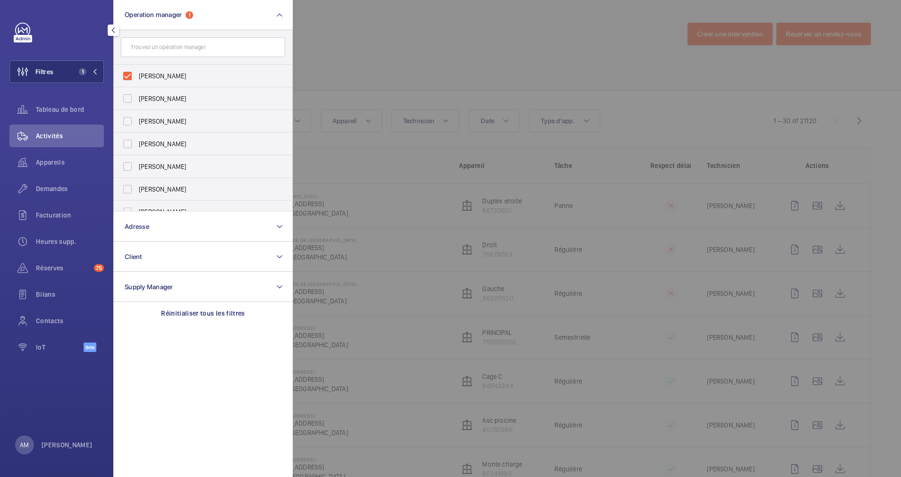
click at [407, 45] on div at bounding box center [743, 238] width 901 height 477
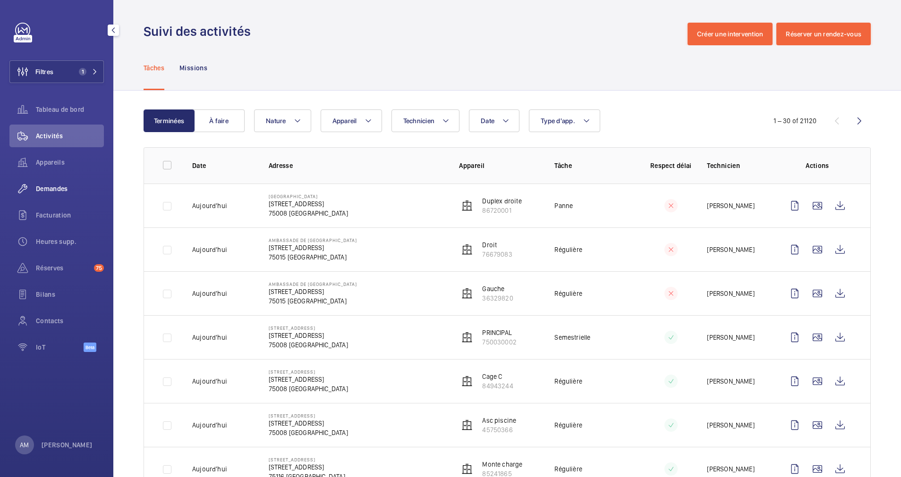
click at [54, 185] on span "Demandes" at bounding box center [70, 188] width 68 height 9
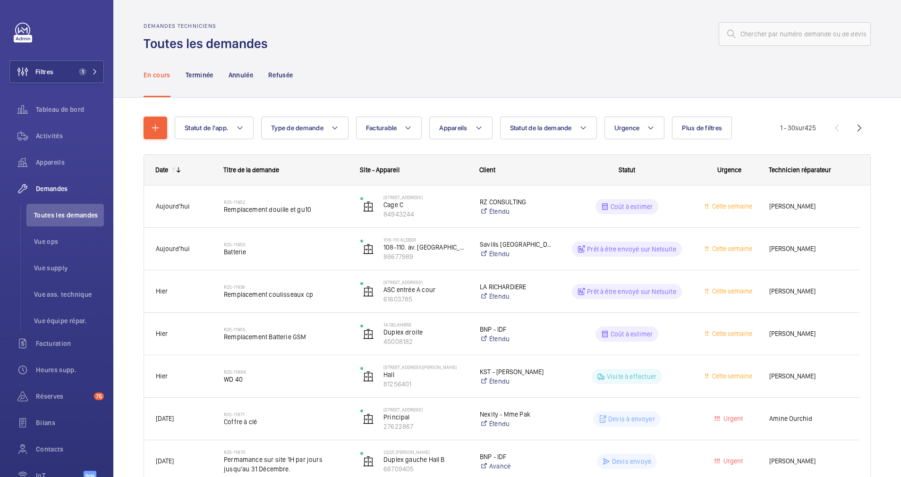
click at [852, 131] on wm-front-icon-button at bounding box center [859, 128] width 23 height 23
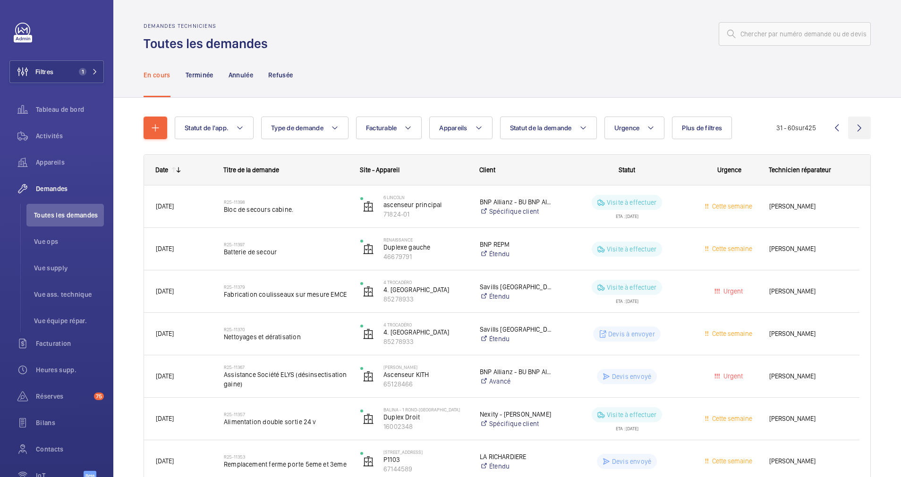
click at [853, 129] on wm-front-icon-button at bounding box center [859, 128] width 23 height 23
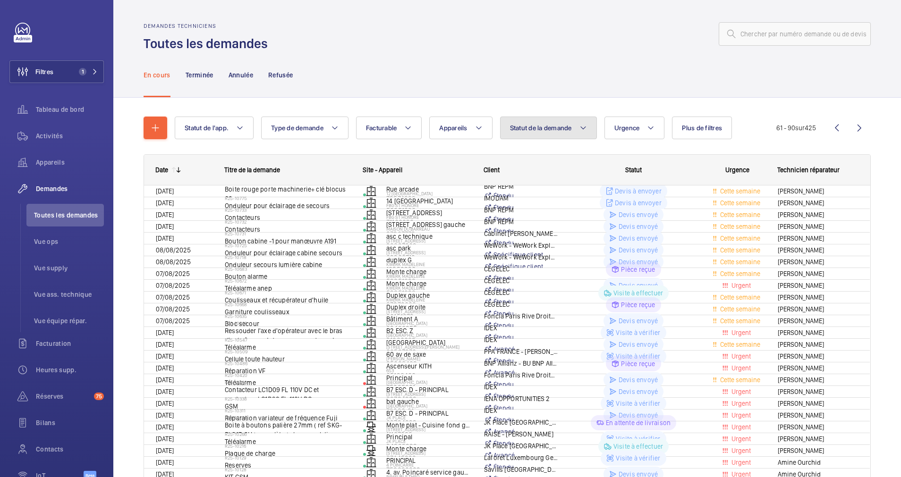
click at [585, 124] on mat-icon at bounding box center [583, 127] width 8 height 11
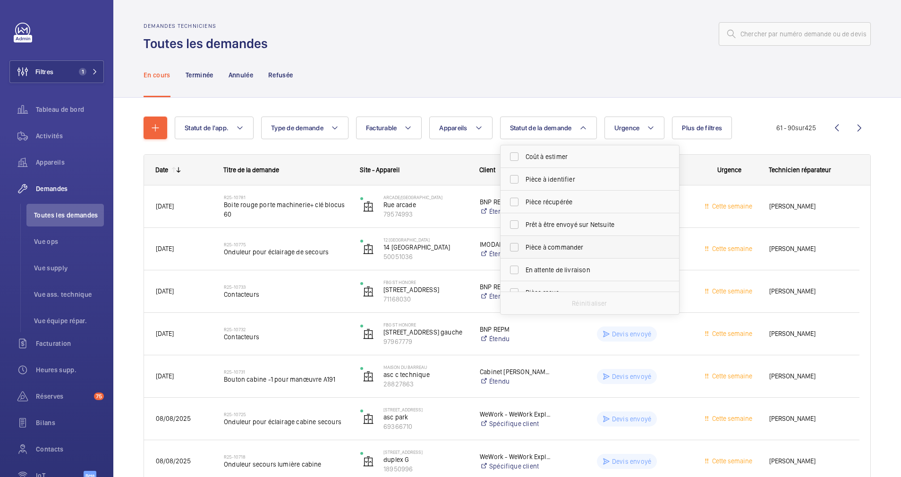
scroll to position [71, 0]
click at [553, 247] on span "Devis à envoyer" at bounding box center [591, 244] width 130 height 9
click at [524, 247] on input "Devis à envoyer" at bounding box center [514, 244] width 19 height 19
checkbox input "true"
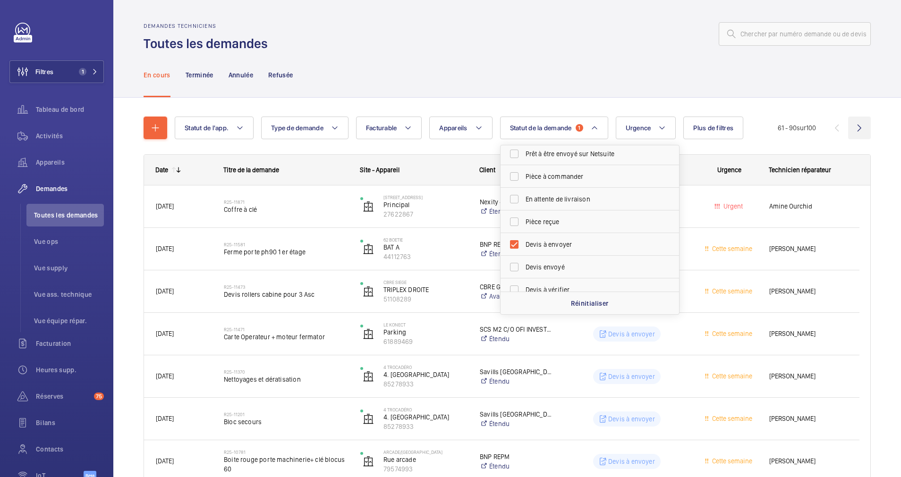
click at [857, 128] on wm-front-icon-button at bounding box center [859, 128] width 23 height 23
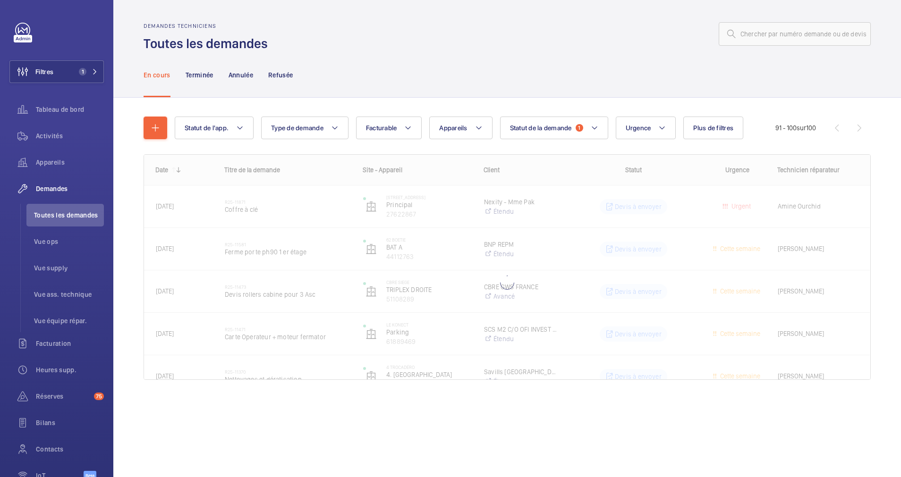
click at [856, 128] on wm-front-pagination "91 - 100 sur 100" at bounding box center [822, 128] width 95 height 23
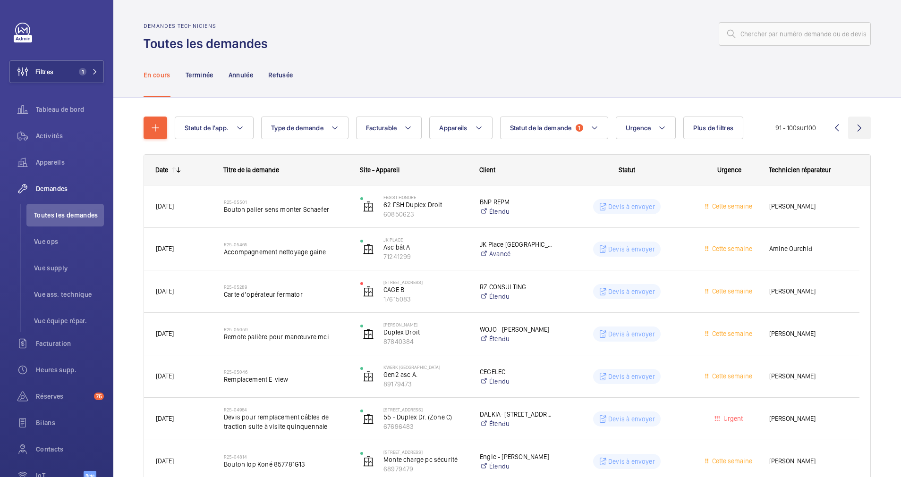
click at [855, 128] on wm-front-icon-button at bounding box center [859, 128] width 23 height 23
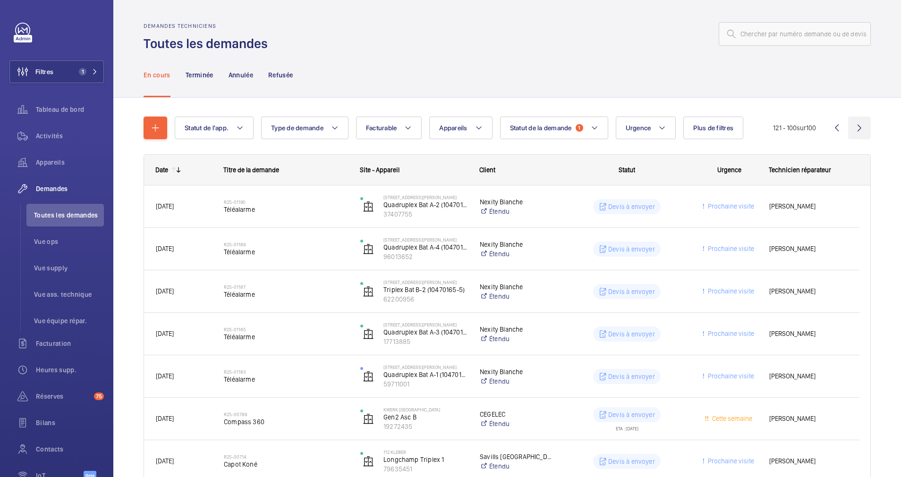
click at [848, 129] on wm-front-icon-button at bounding box center [859, 128] width 23 height 23
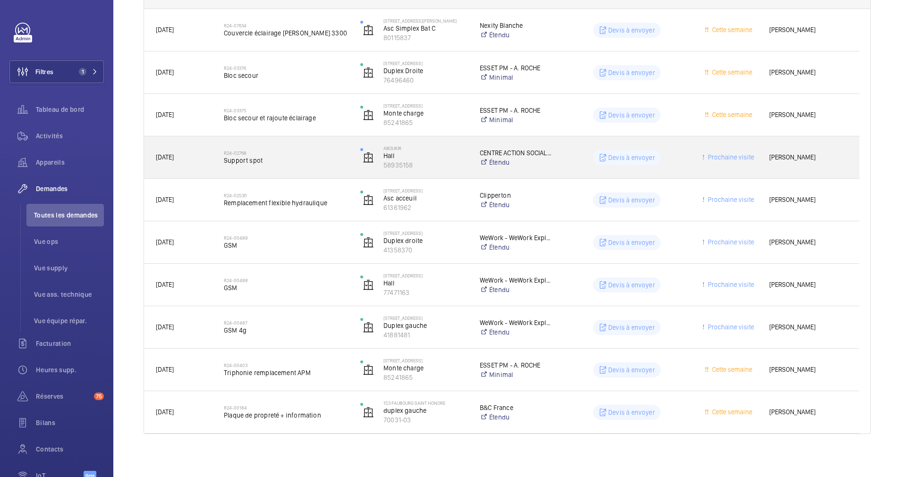
scroll to position [179, 0]
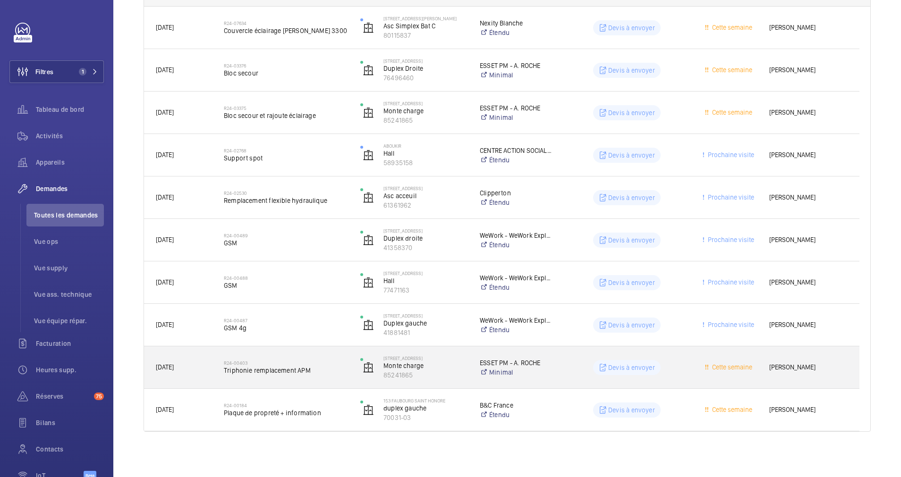
click at [328, 367] on span "Triphonie remplacement APM" at bounding box center [286, 370] width 124 height 9
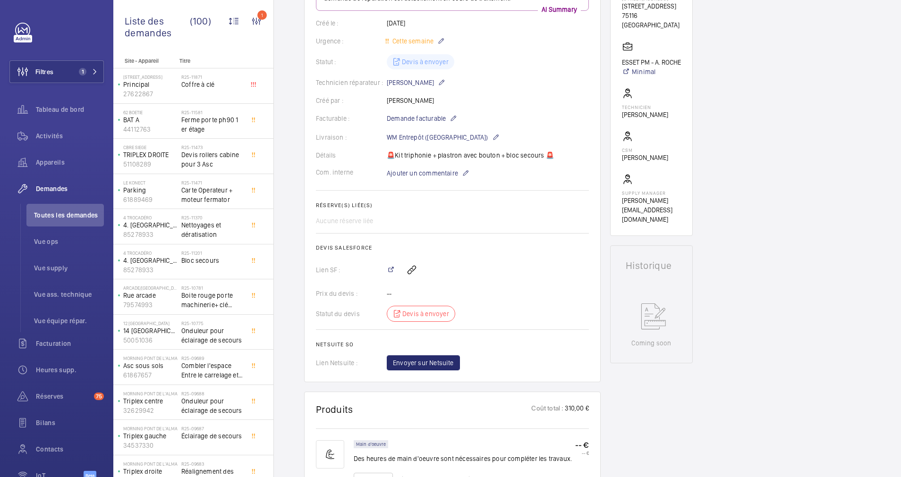
scroll to position [118, 0]
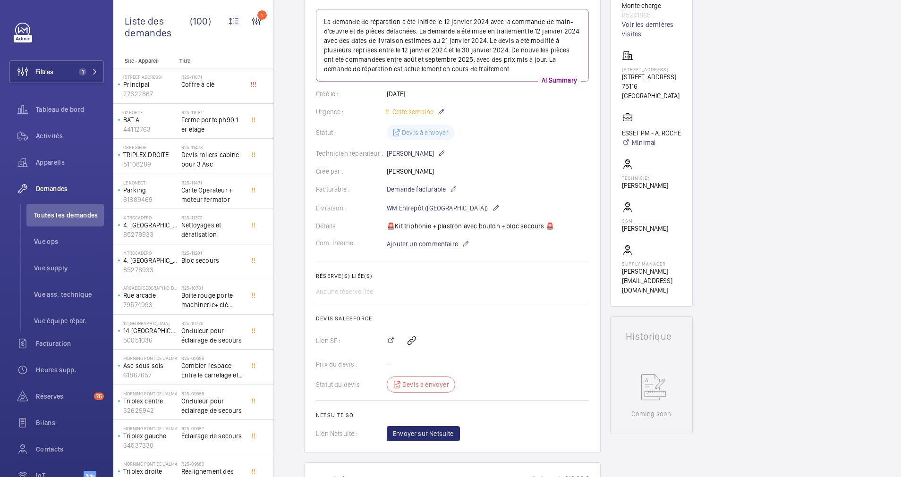
drag, startPoint x: 618, startPoint y: 77, endPoint x: 655, endPoint y: 85, distance: 37.7
click at [655, 85] on wm-front-card "Working Monte charge 85241865 Voir les dernières visites [GEOGRAPHIC_DATA][STRE…" at bounding box center [651, 140] width 83 height 333
drag, startPoint x: 655, startPoint y: 85, endPoint x: 645, endPoint y: 85, distance: 10.4
copy p "[STREET_ADDRESS]"
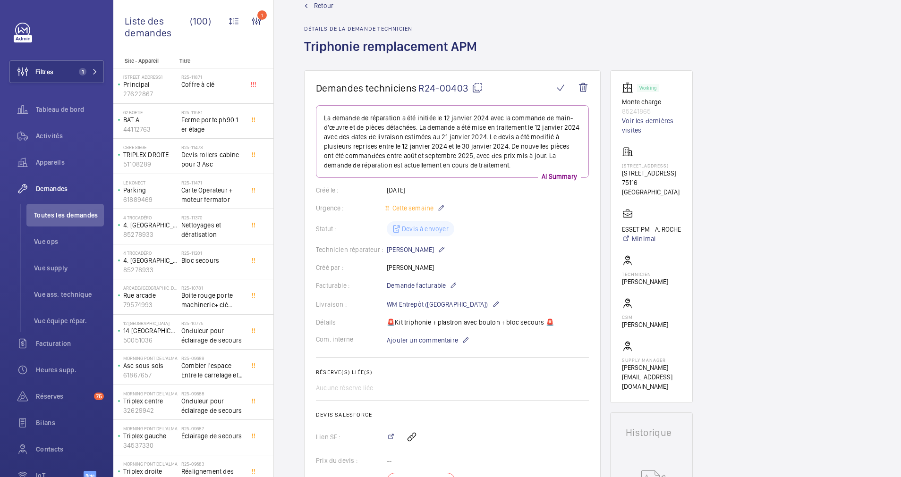
scroll to position [0, 0]
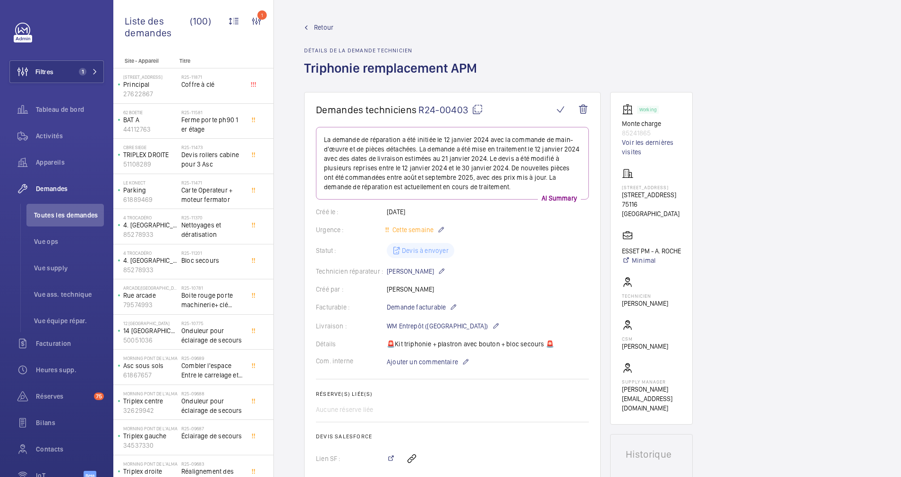
click at [326, 25] on span "Retour" at bounding box center [323, 27] width 19 height 9
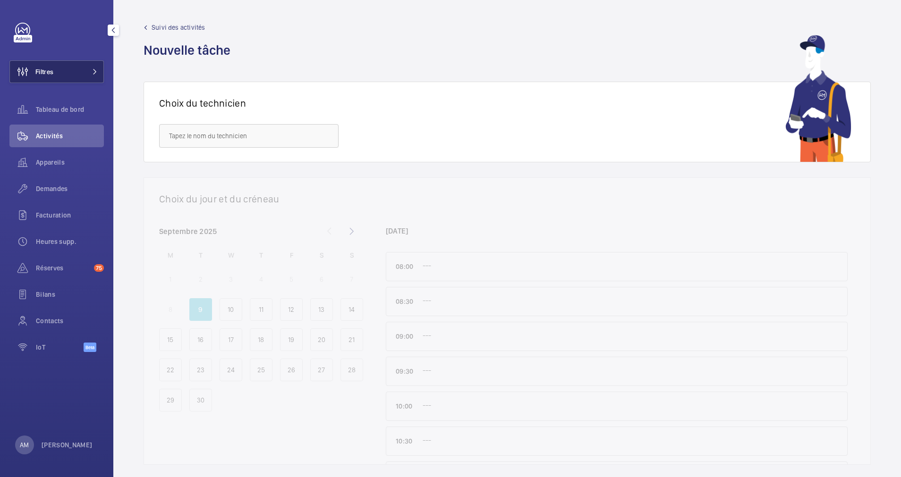
click at [75, 61] on button "Filtres" at bounding box center [56, 71] width 94 height 23
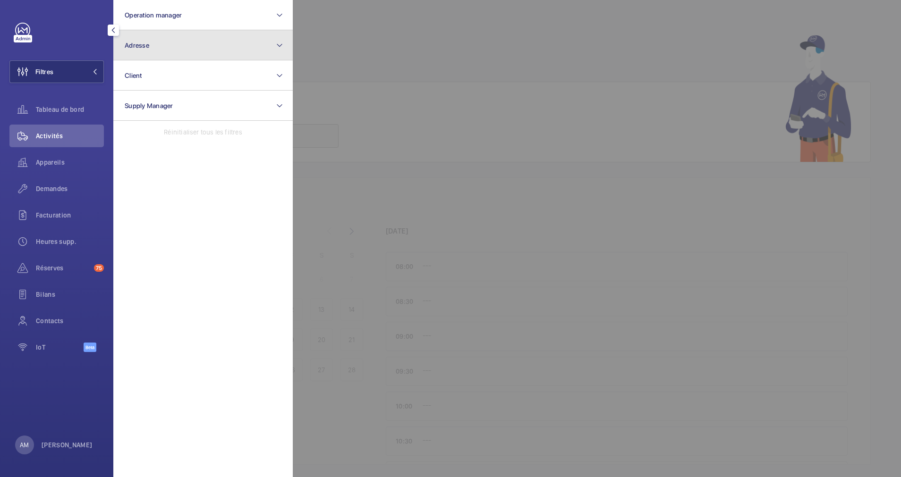
click at [195, 43] on button "Adresse" at bounding box center [202, 45] width 179 height 30
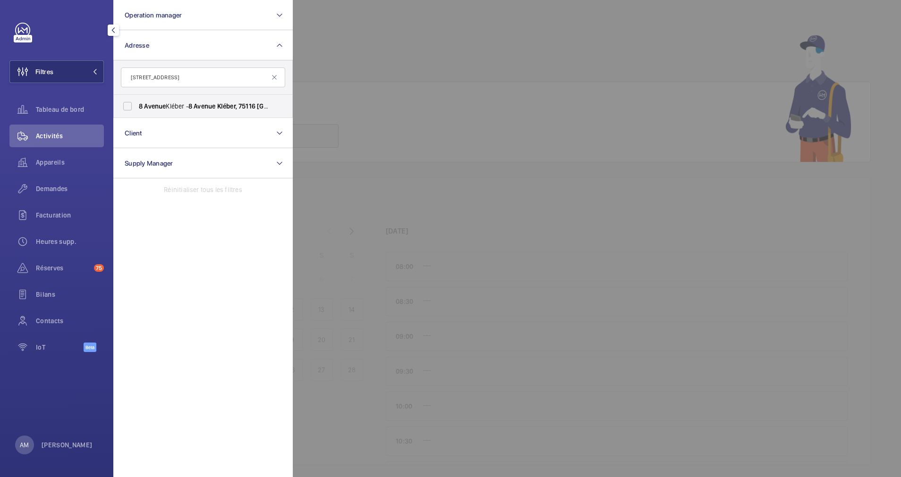
drag, startPoint x: 214, startPoint y: 72, endPoint x: 173, endPoint y: 78, distance: 41.0
click at [173, 78] on input "[STREET_ADDRESS]" at bounding box center [203, 78] width 164 height 20
type input "[STREET_ADDRESS],"
click at [129, 102] on label "8 Avenue Kléber - 8 Avenue Kléber, 75116 PARIS, PARIS 75116" at bounding box center [196, 106] width 164 height 23
click at [129, 102] on input "8 Avenue Kléber - 8 Avenue Kléber, 75116 PARIS, PARIS 75116" at bounding box center [127, 106] width 19 height 19
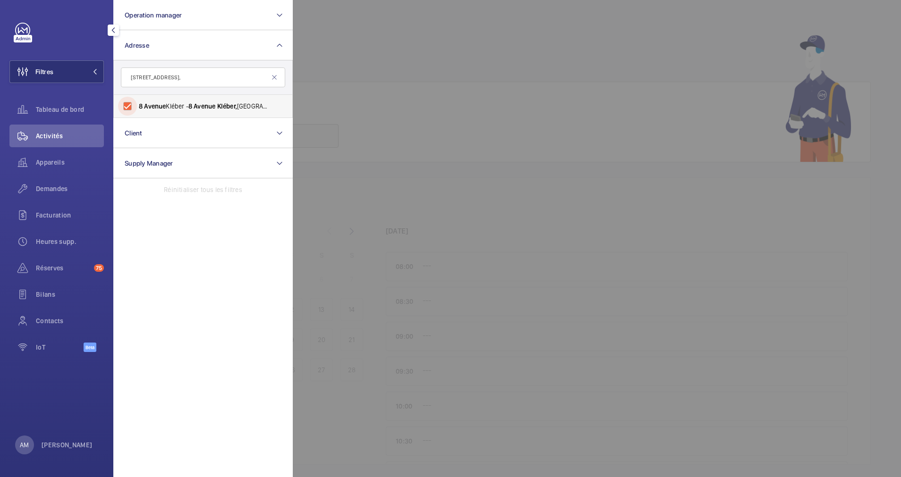
checkbox input "true"
click at [381, 43] on div at bounding box center [743, 238] width 901 height 477
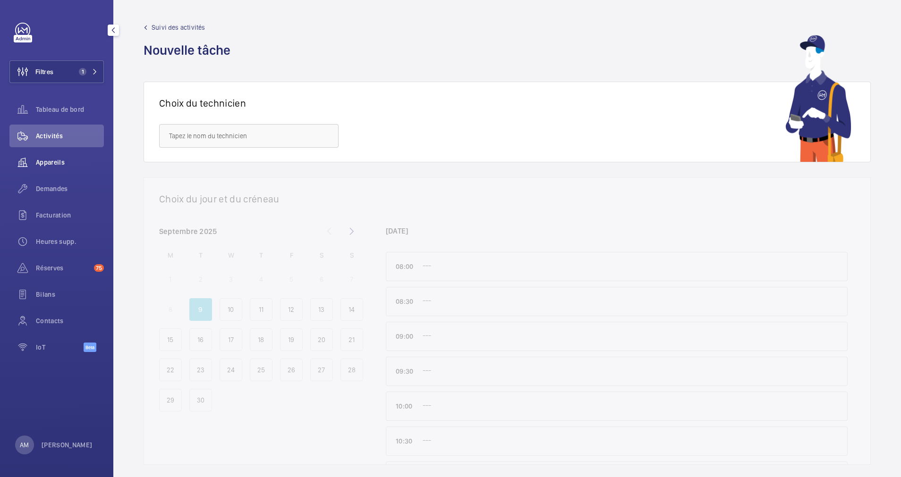
click at [51, 161] on span "Appareils" at bounding box center [70, 162] width 68 height 9
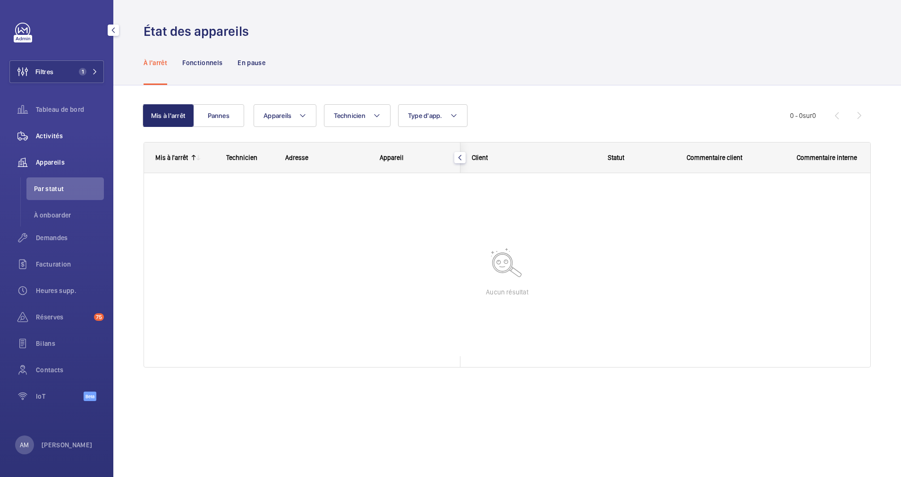
click at [57, 137] on span "Activités" at bounding box center [70, 135] width 68 height 9
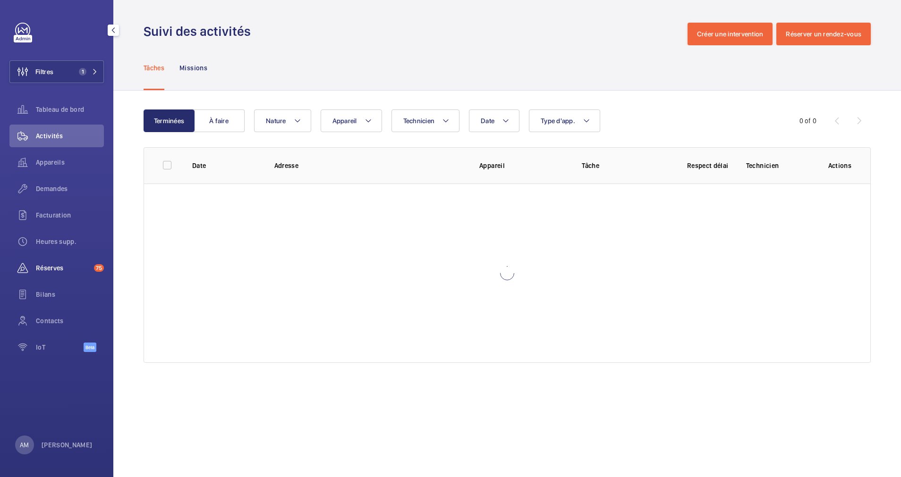
click at [56, 271] on span "Réserves" at bounding box center [63, 268] width 54 height 9
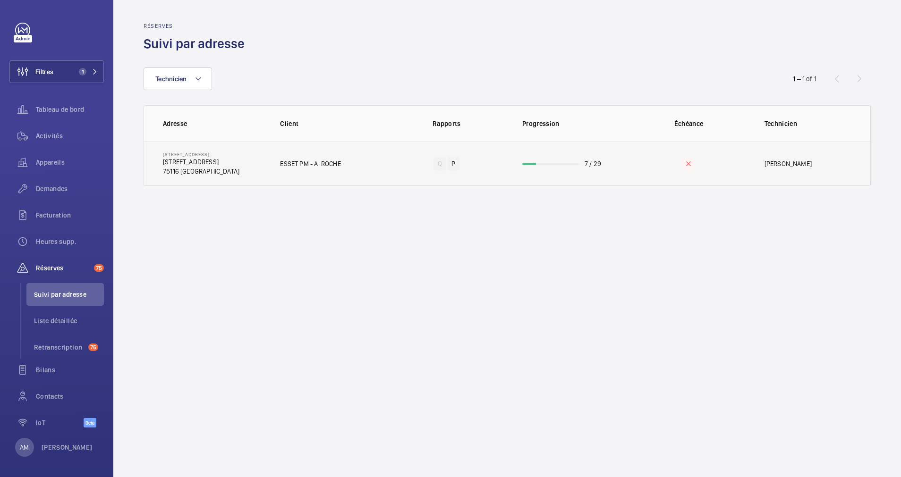
click at [549, 163] on wm-front-progress-bar at bounding box center [550, 164] width 57 height 2
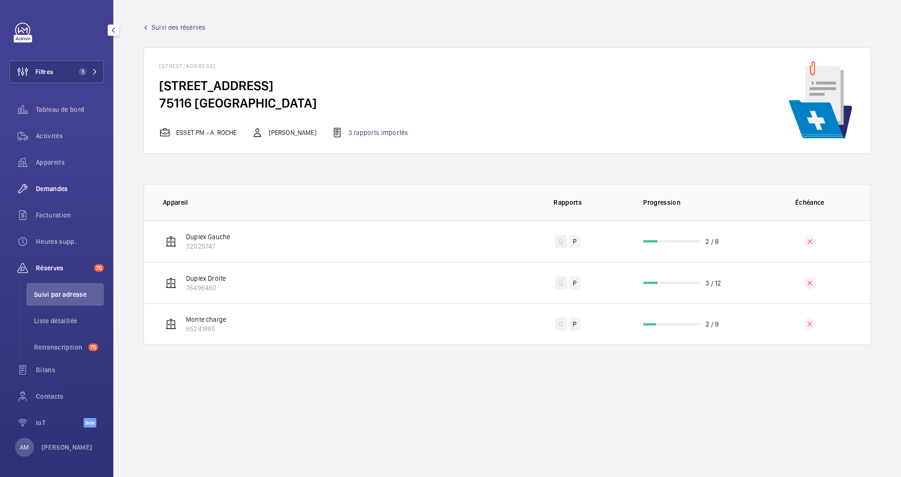
click at [60, 187] on span "Demandes" at bounding box center [70, 188] width 68 height 9
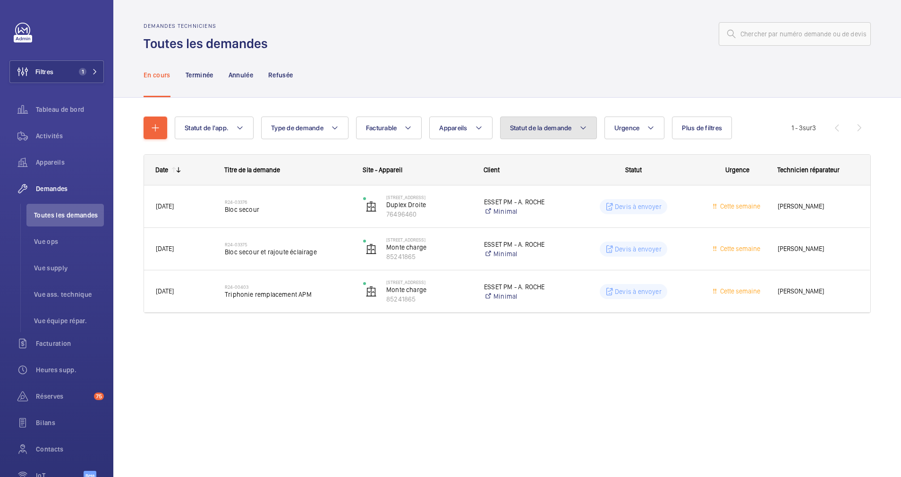
click at [585, 123] on mat-icon at bounding box center [583, 127] width 8 height 11
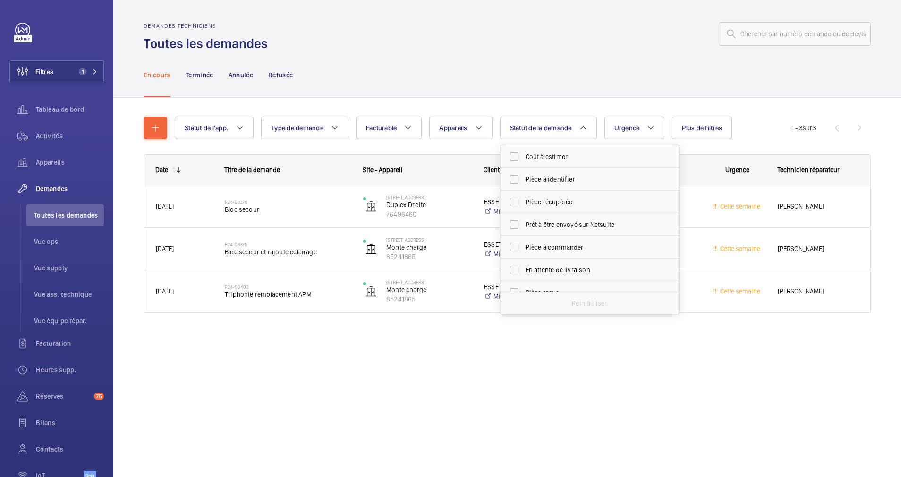
click at [568, 71] on div "En cours Terminée Annulée Refusée" at bounding box center [507, 74] width 727 height 45
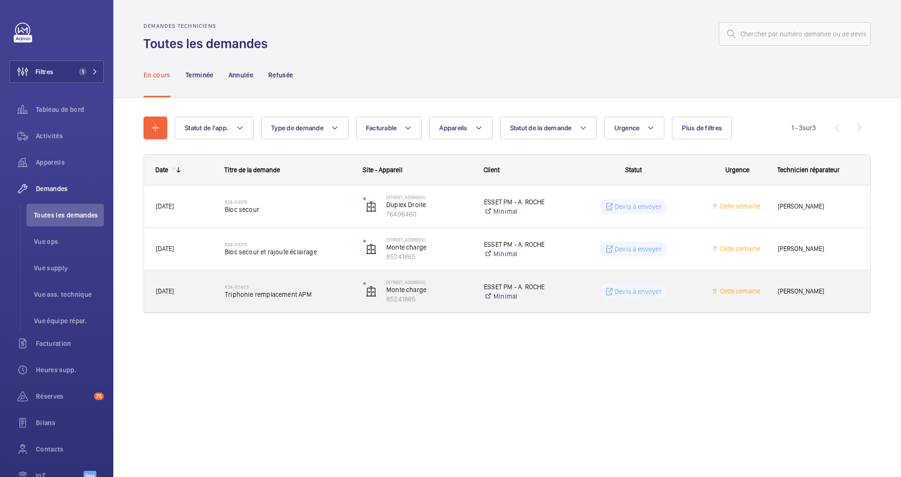
click at [323, 302] on div "R24-00403 Triphonie remplacement APM" at bounding box center [288, 291] width 126 height 27
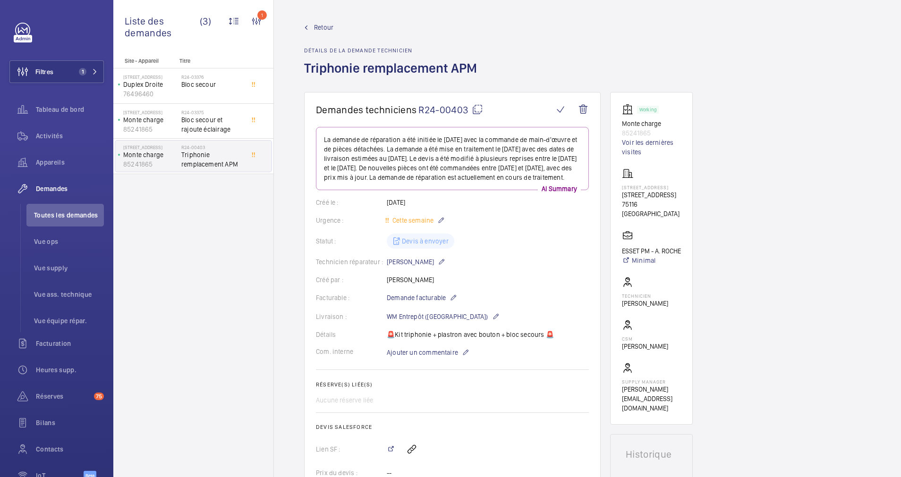
click at [316, 29] on span "Retour" at bounding box center [323, 27] width 19 height 9
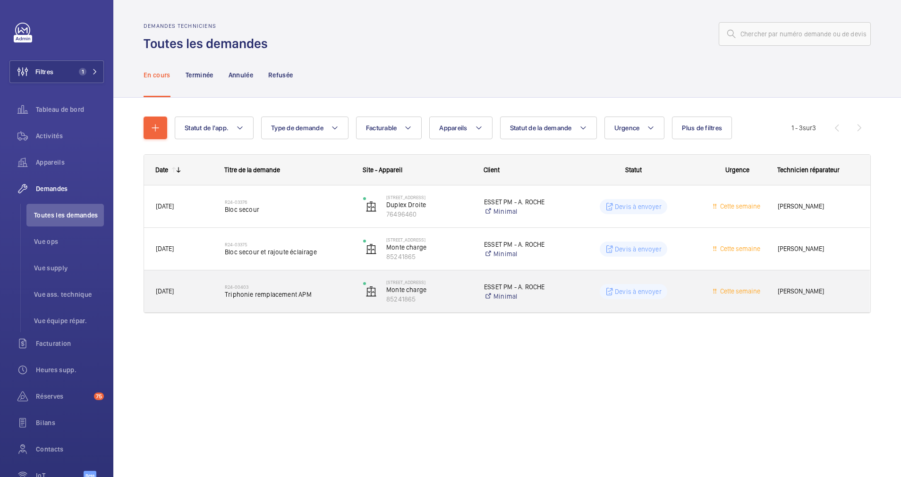
click at [319, 295] on span "Triphonie remplacement APM" at bounding box center [288, 294] width 126 height 9
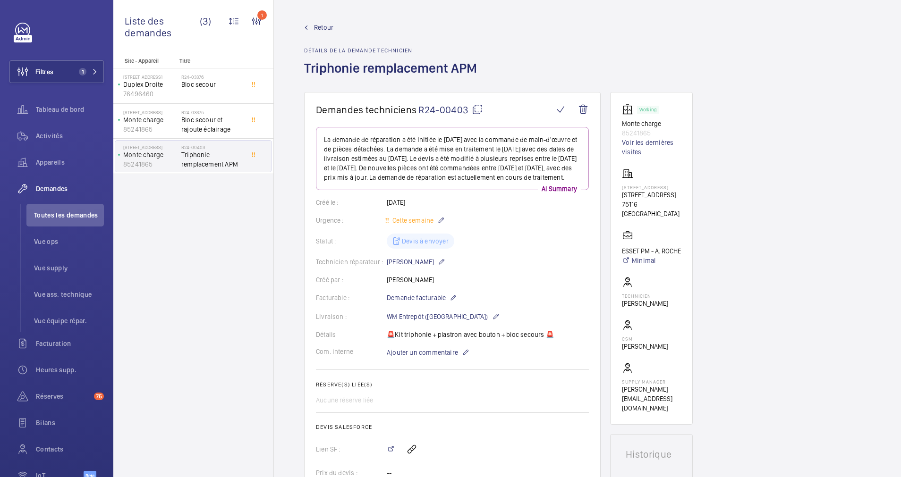
click at [323, 24] on span "Retour" at bounding box center [323, 27] width 19 height 9
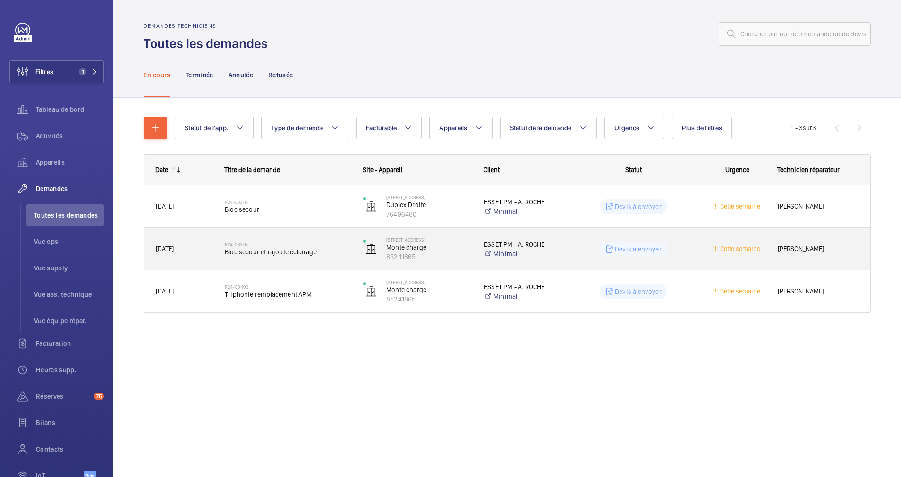
click at [291, 250] on span "Bloc secour et rajoute éclairage" at bounding box center [288, 251] width 126 height 9
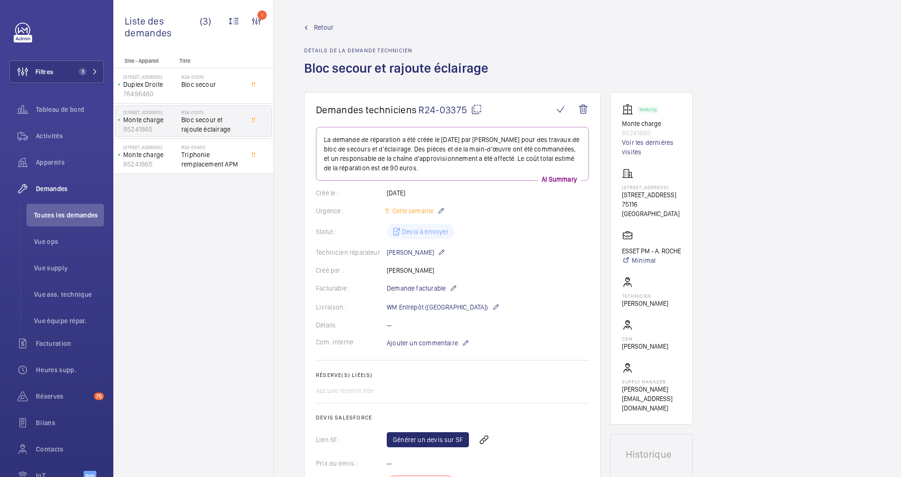
click at [320, 26] on span "Retour" at bounding box center [323, 27] width 19 height 9
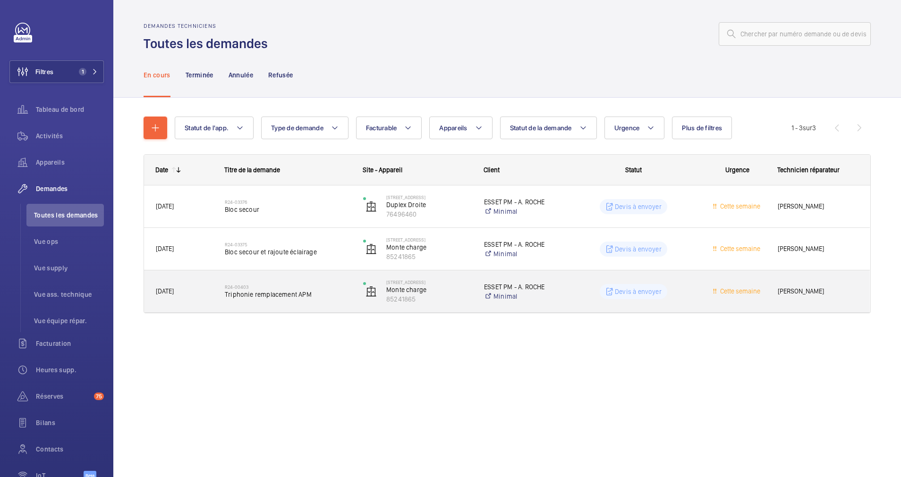
click at [329, 293] on span "Triphonie remplacement APM" at bounding box center [288, 294] width 126 height 9
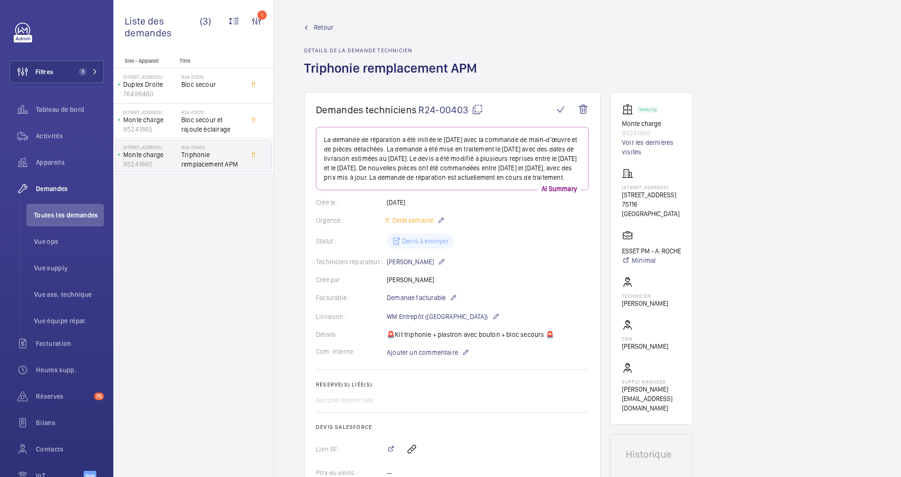
click at [316, 25] on span "Retour" at bounding box center [323, 27] width 19 height 9
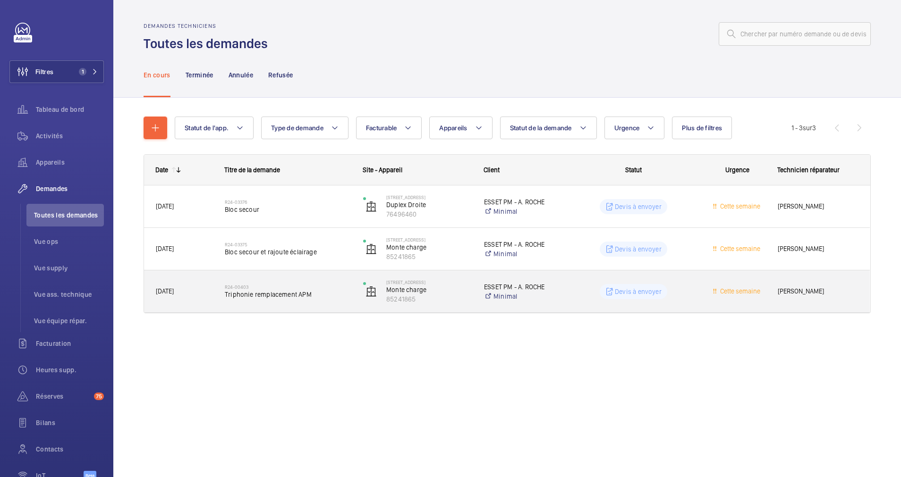
click at [298, 281] on div "R24-00403 Triphonie remplacement APM" at bounding box center [288, 291] width 126 height 27
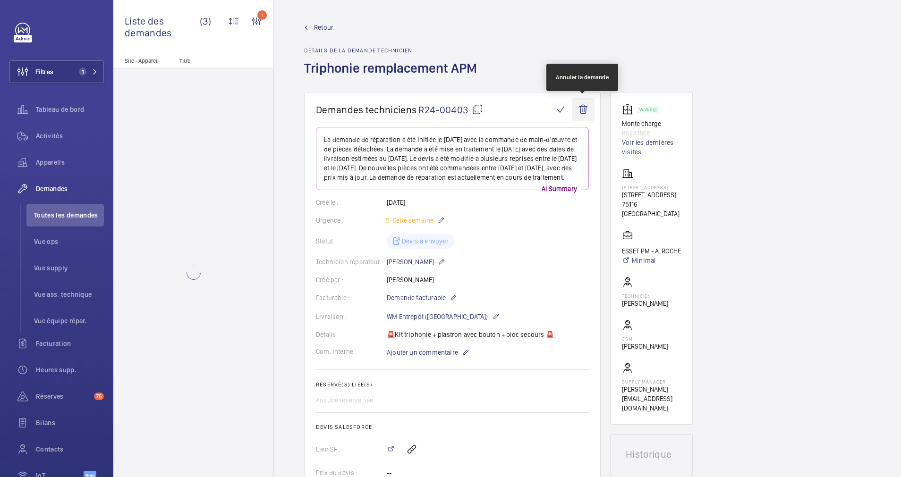
click at [579, 109] on wm-front-icon-button at bounding box center [583, 109] width 23 height 23
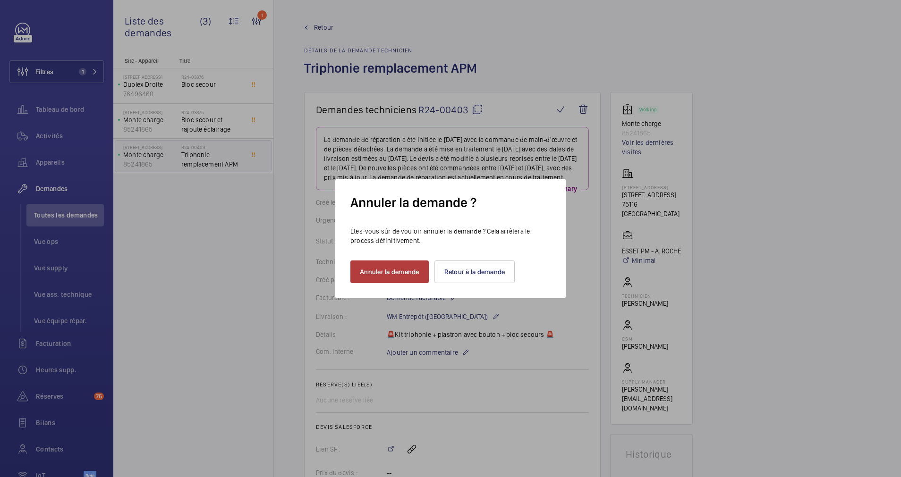
click at [395, 274] on button "Annuler la demande" at bounding box center [389, 272] width 78 height 23
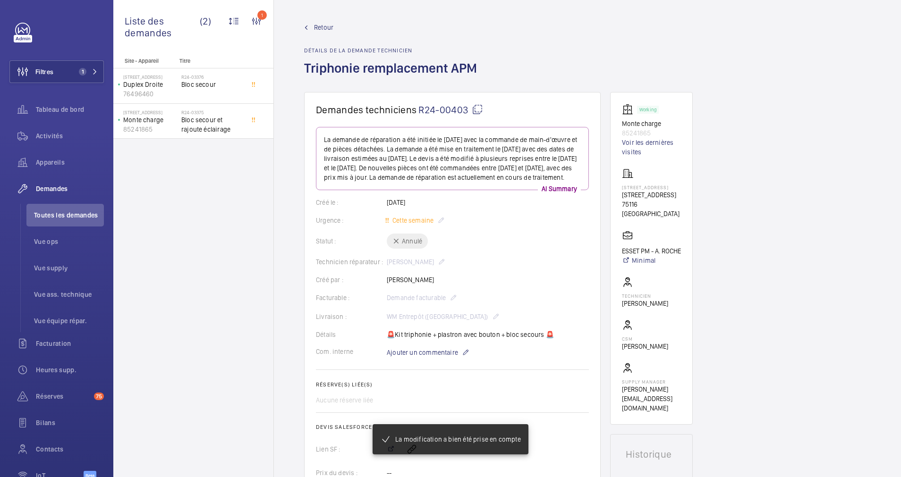
click at [314, 25] on link "Retour" at bounding box center [393, 27] width 179 height 9
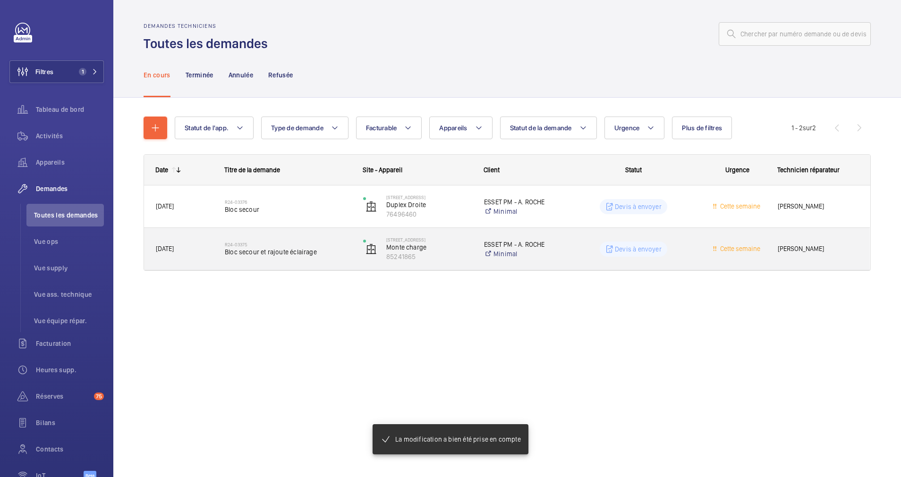
click at [311, 256] on span "Bloc secour et rajoute éclairage" at bounding box center [288, 251] width 126 height 9
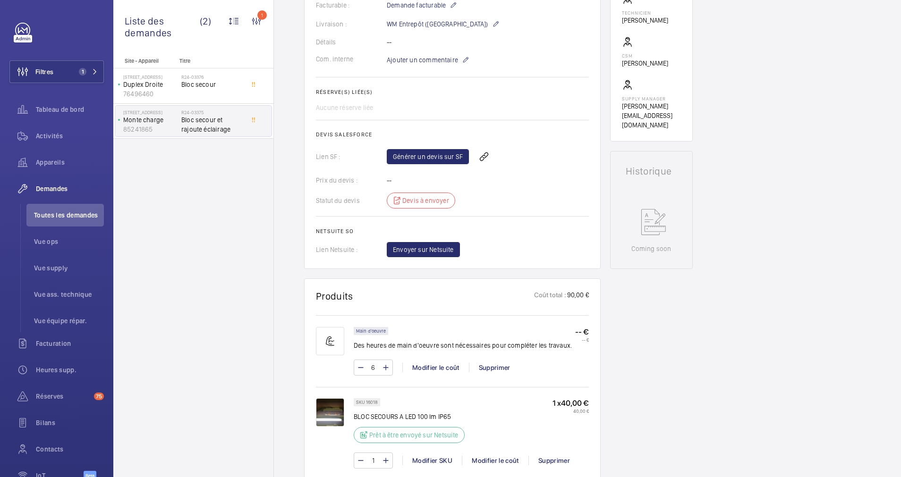
scroll to position [354, 0]
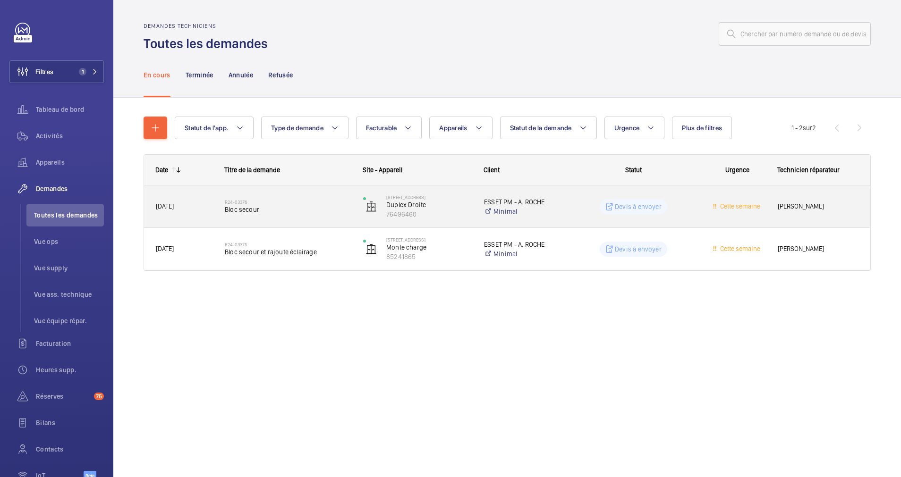
click at [327, 205] on span "Bloc secour" at bounding box center [288, 209] width 126 height 9
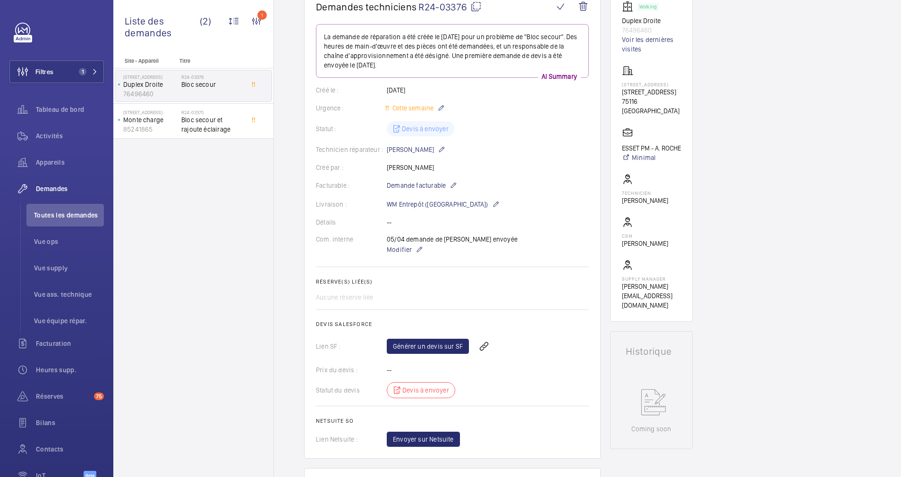
scroll to position [71, 0]
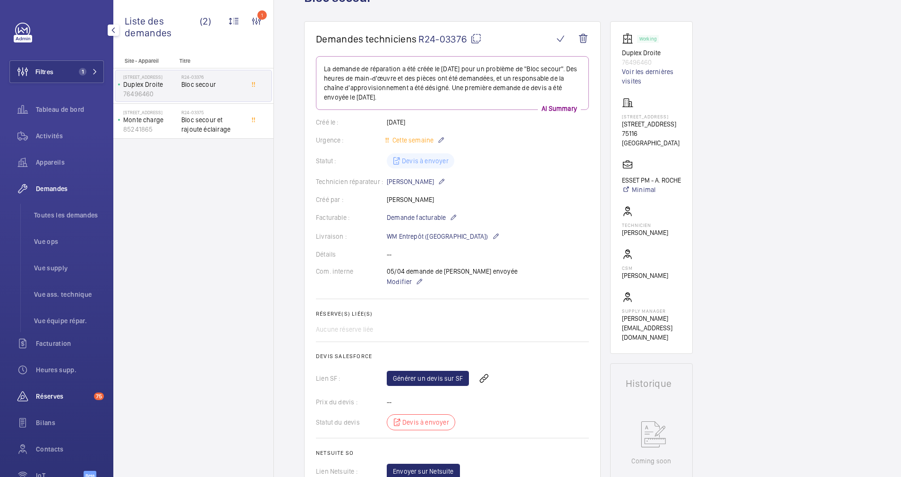
click at [53, 393] on span "Réserves" at bounding box center [63, 396] width 54 height 9
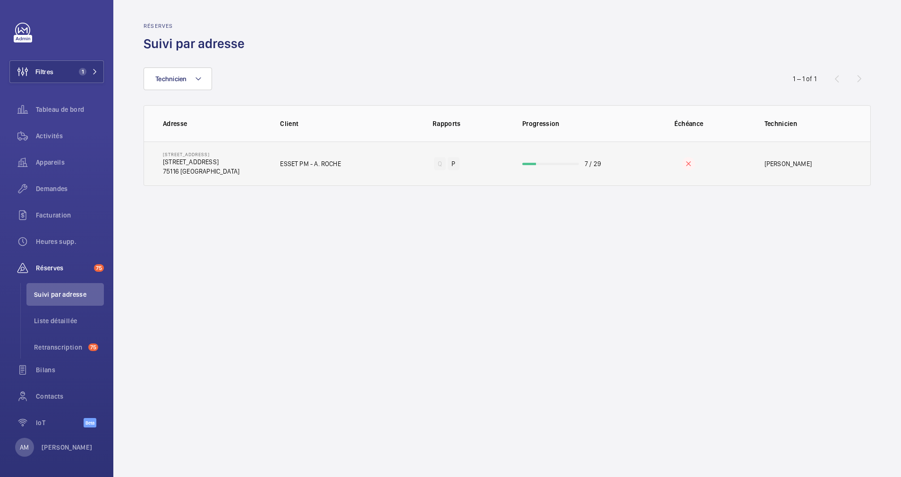
click at [553, 164] on wm-front-progress-bar at bounding box center [550, 164] width 57 height 2
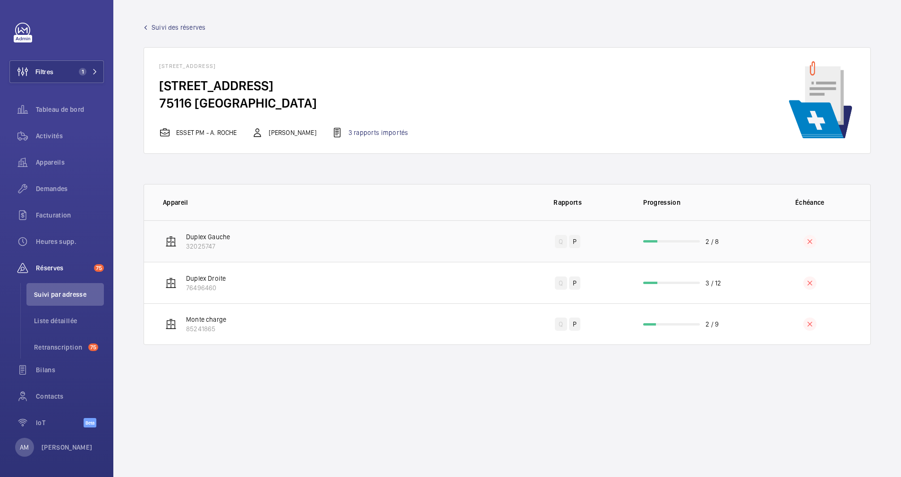
click at [690, 247] on td "2 / 8" at bounding box center [688, 242] width 121 height 42
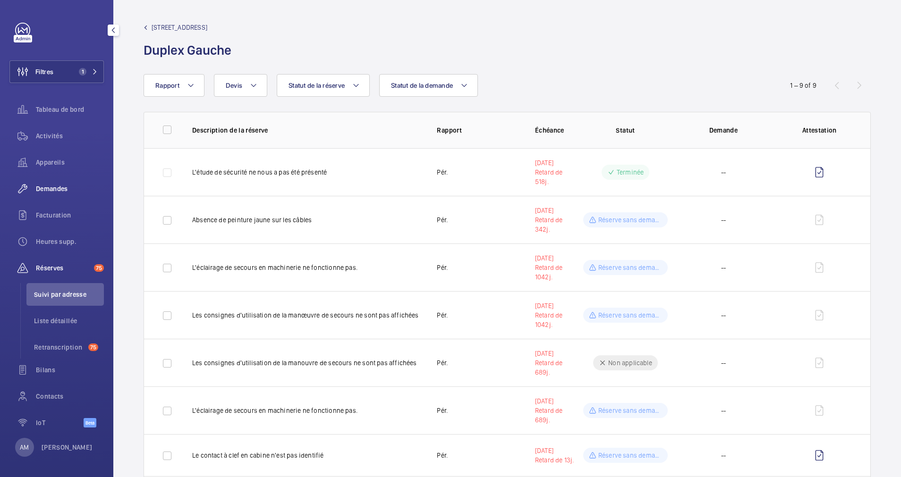
click at [54, 187] on span "Demandes" at bounding box center [70, 188] width 68 height 9
